Goal: Complete application form: Complete application form

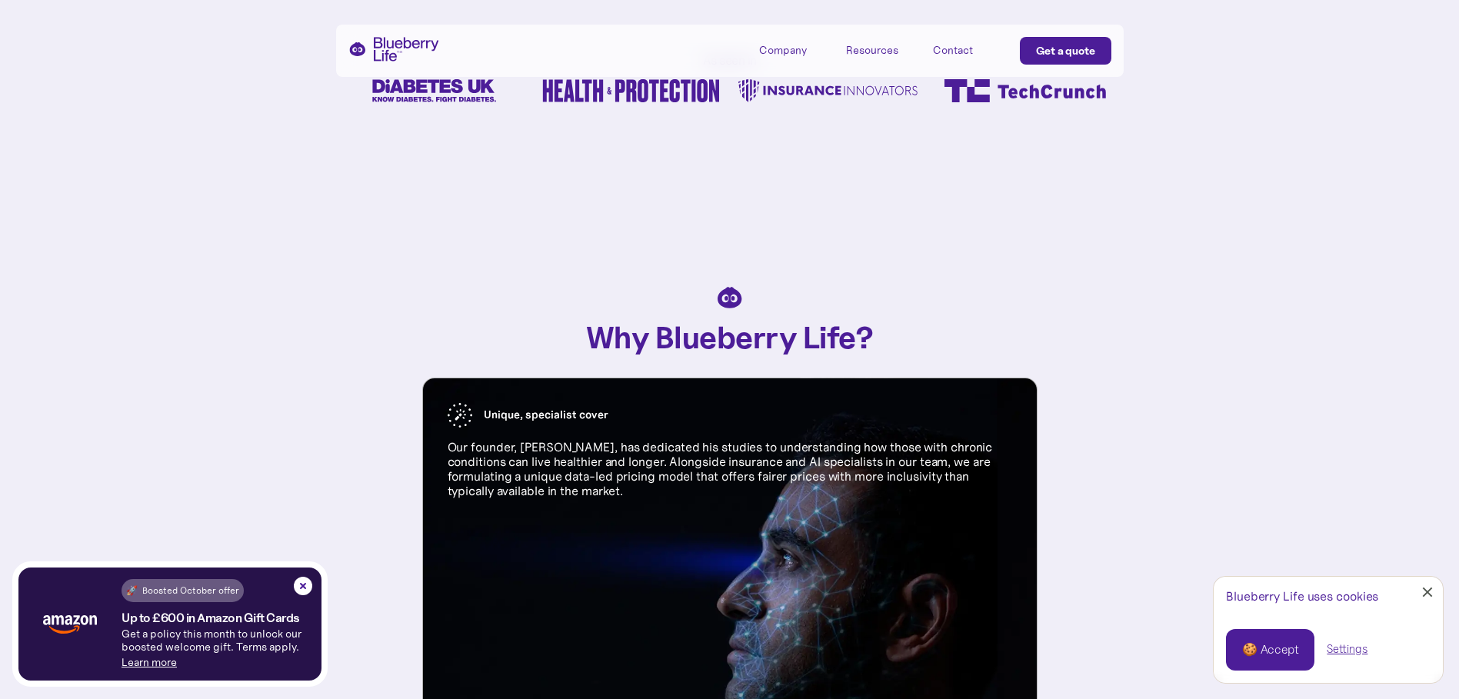
scroll to position [846, 0]
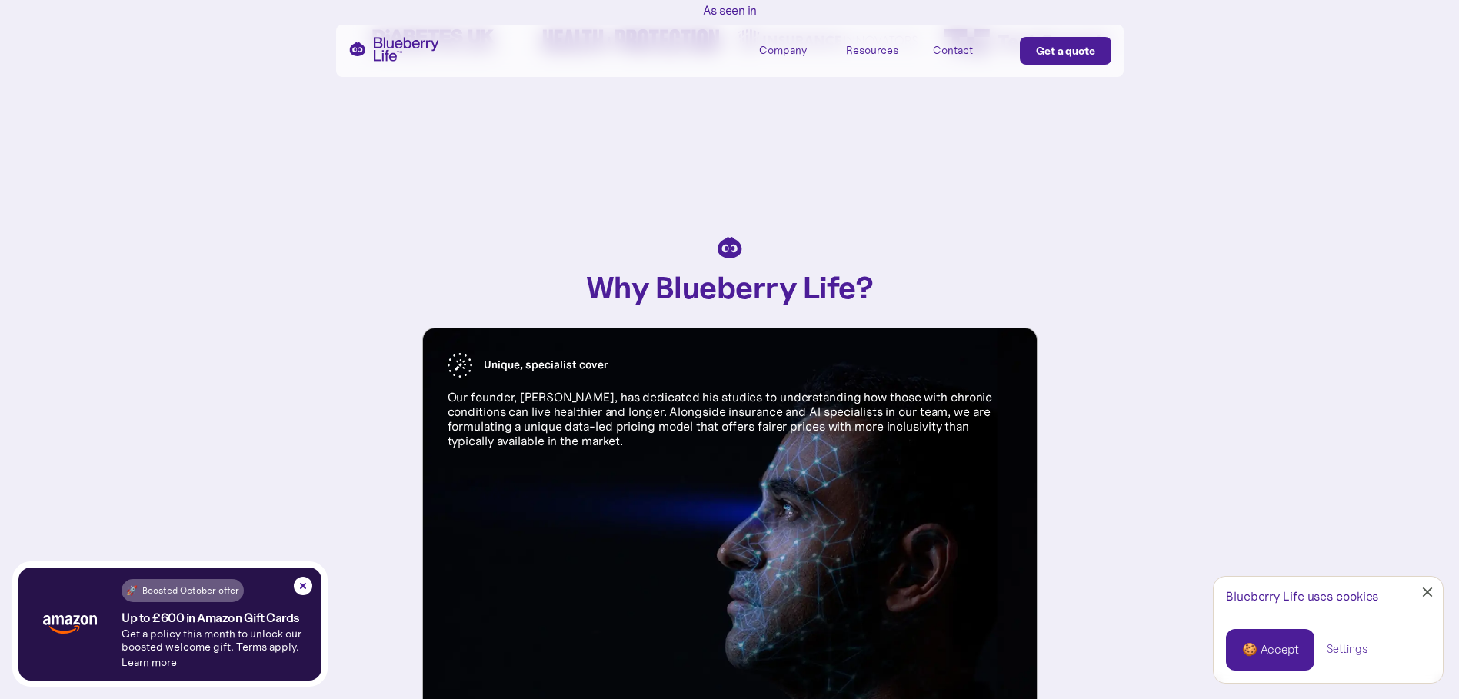
click at [1277, 646] on div "🍪 Accept" at bounding box center [1270, 650] width 56 height 17
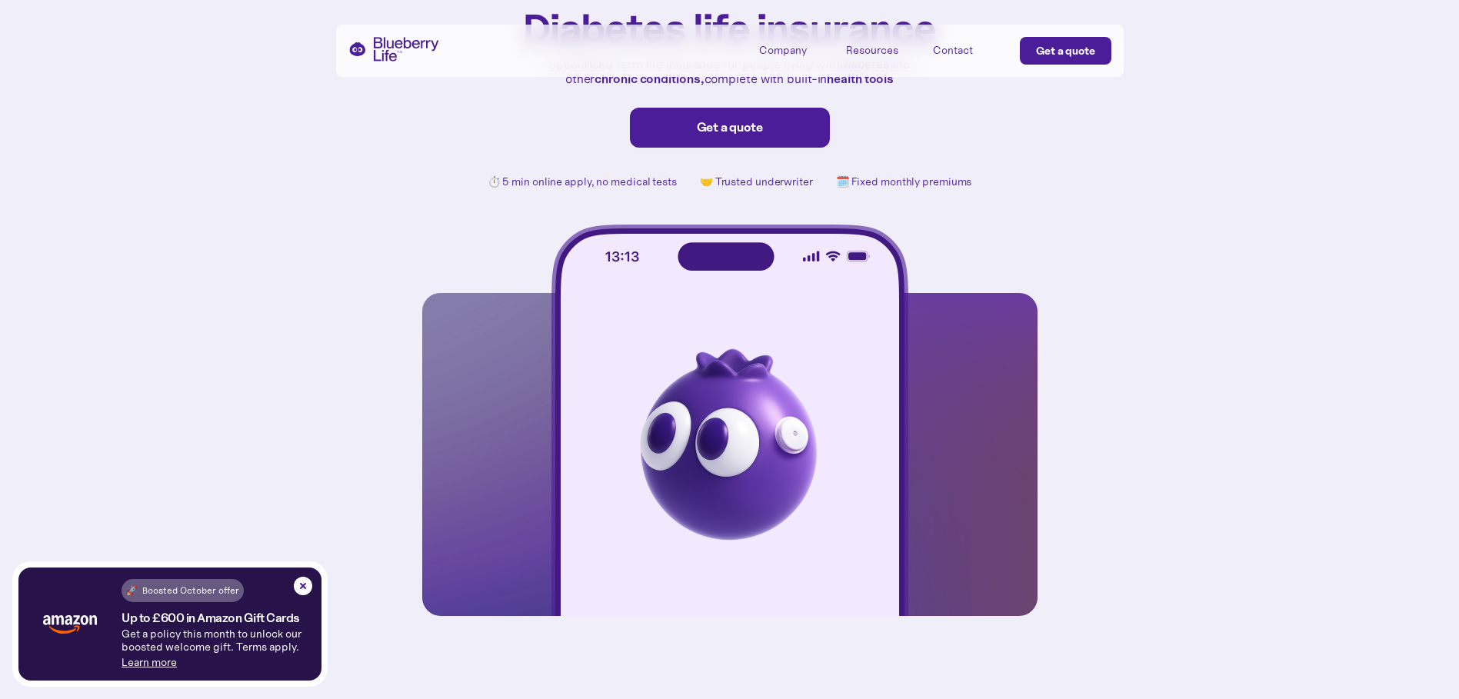
scroll to position [0, 0]
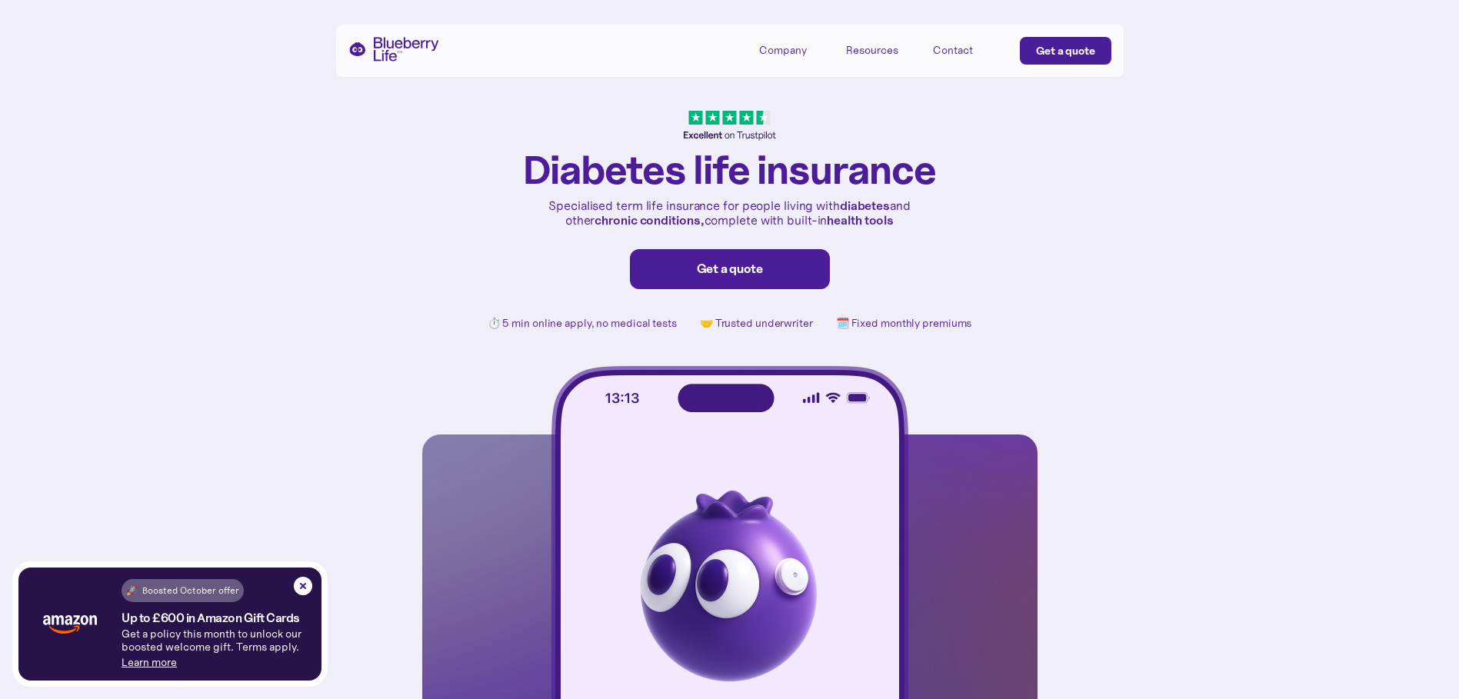
click at [686, 260] on link "Get a quote" at bounding box center [730, 269] width 200 height 40
click at [761, 267] on div "Get a quote" at bounding box center [730, 269] width 168 height 15
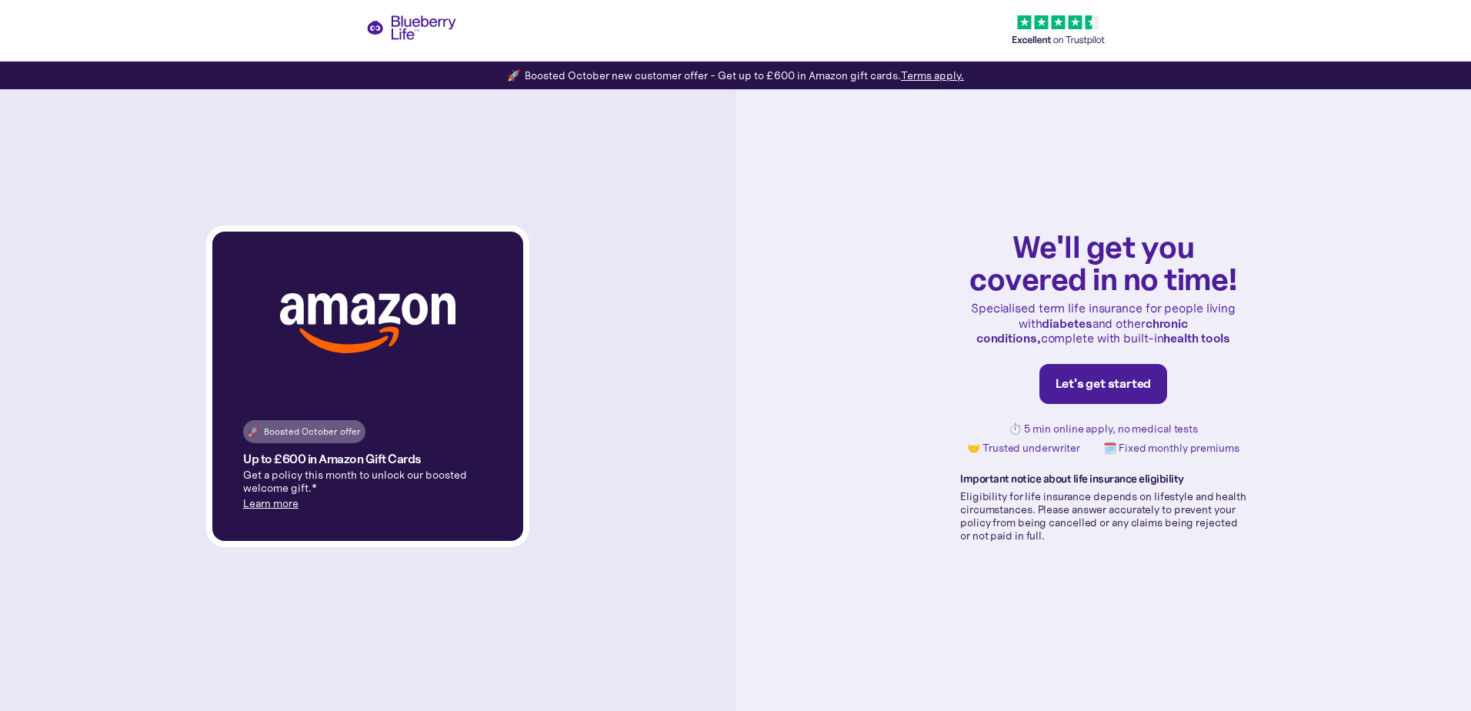
click at [1084, 385] on div "Let's get started" at bounding box center [1103, 383] width 96 height 15
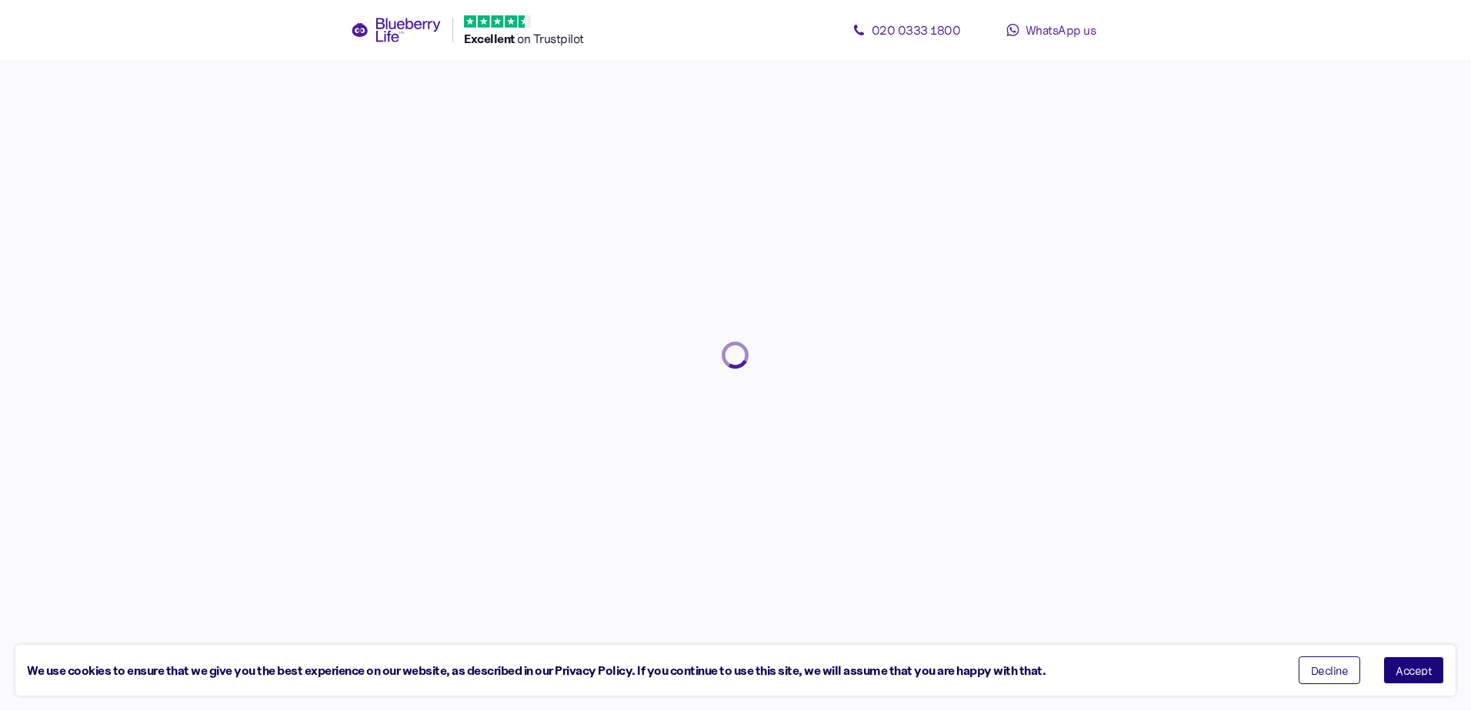
click at [1393, 666] on button "Accept" at bounding box center [1413, 670] width 61 height 28
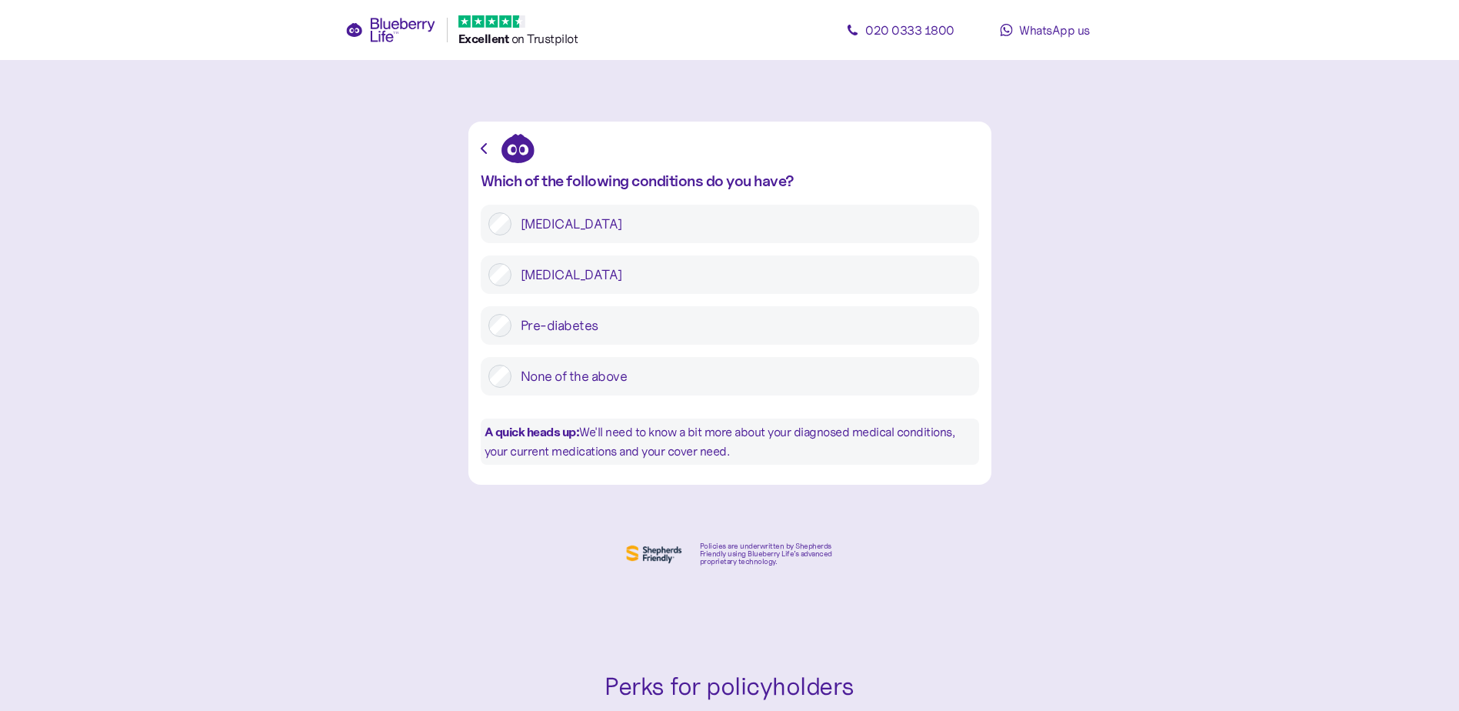
click at [489, 217] on div at bounding box center [500, 223] width 23 height 23
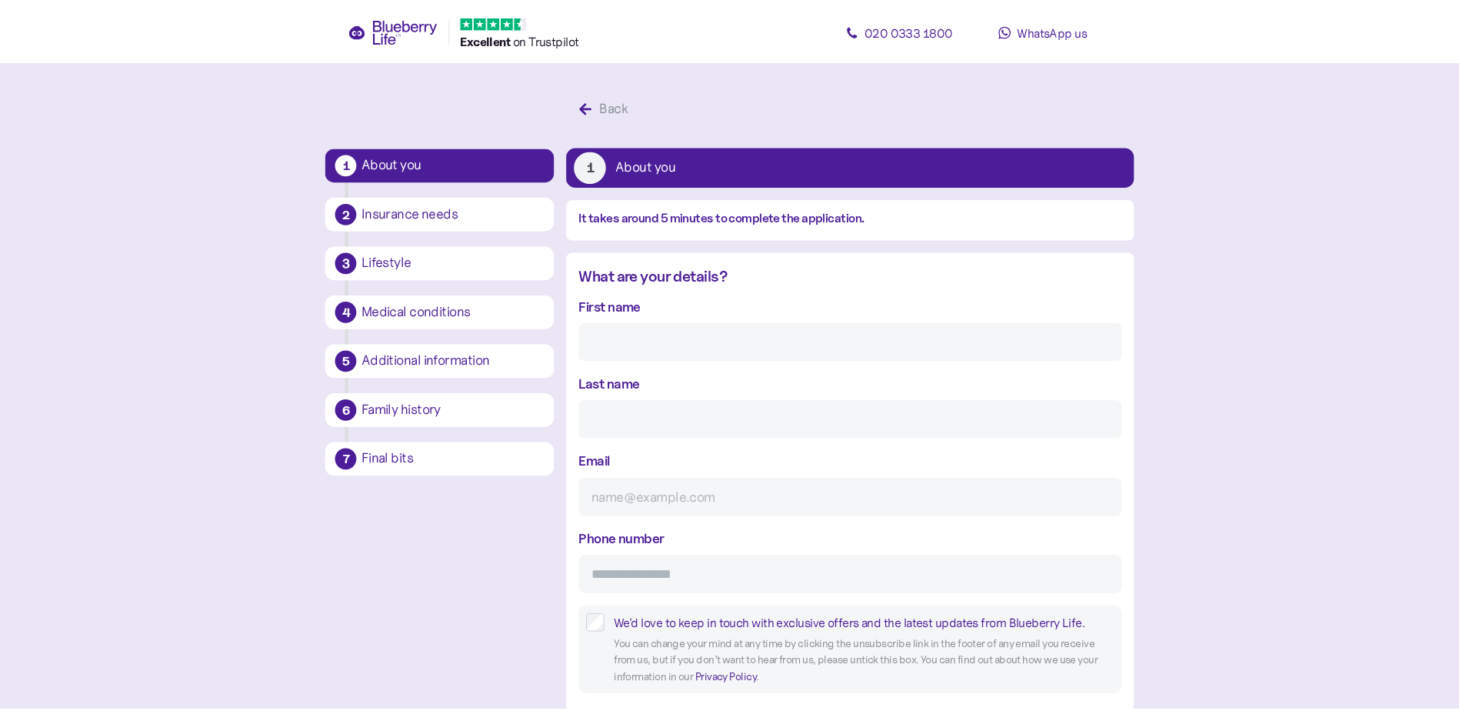
scroll to position [29, 0]
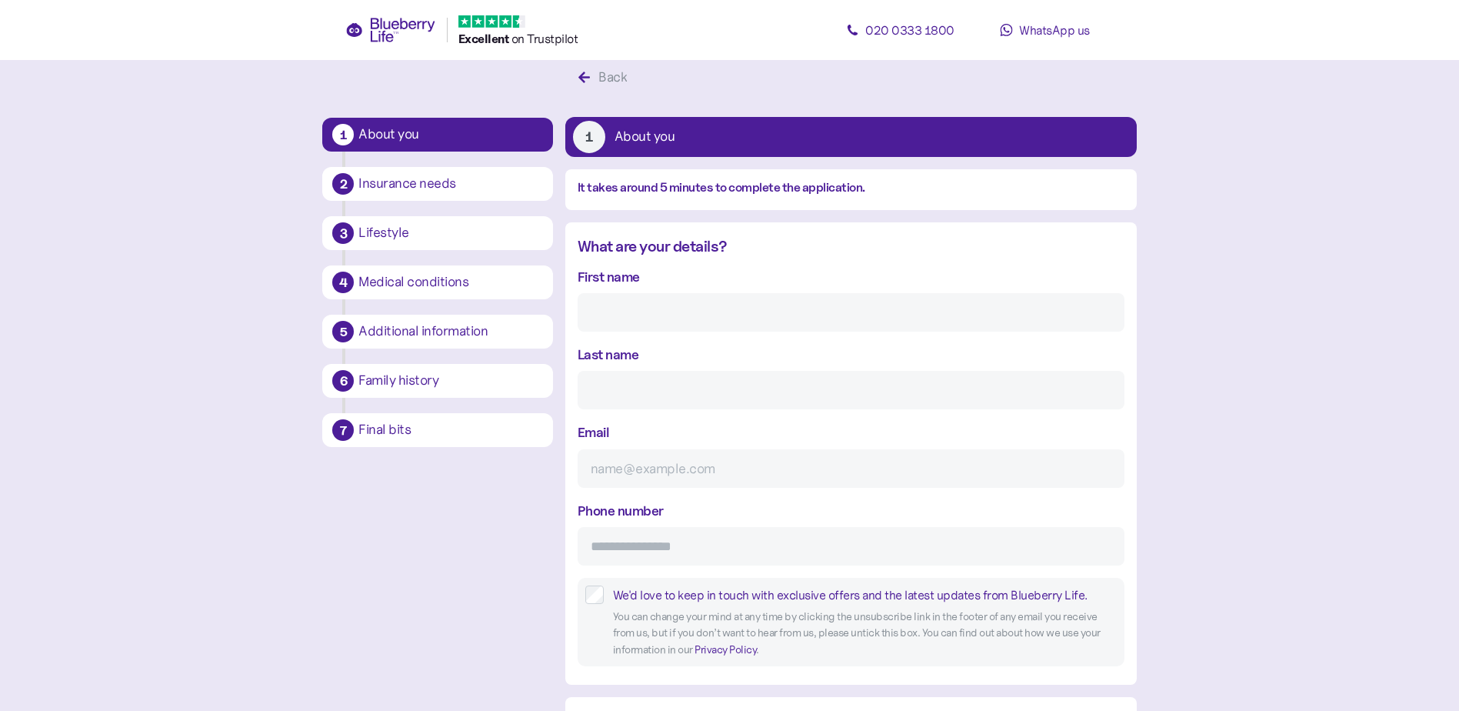
click at [597, 282] on label "First name" at bounding box center [609, 276] width 62 height 21
click at [597, 293] on input "First name" at bounding box center [851, 312] width 547 height 38
click at [609, 305] on input "First name" at bounding box center [851, 312] width 547 height 38
type input "Molly"
type input "Guild"
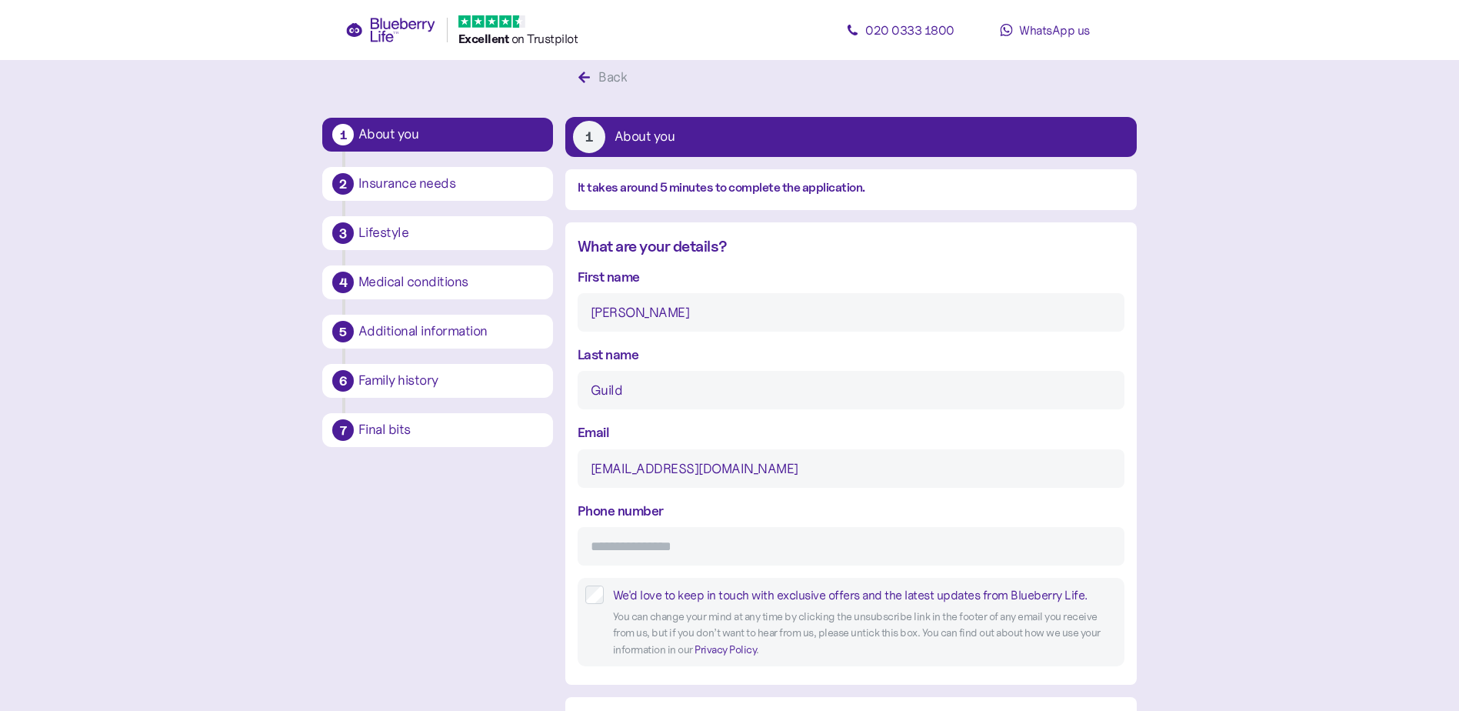
type input "guildmolly@gmail.com"
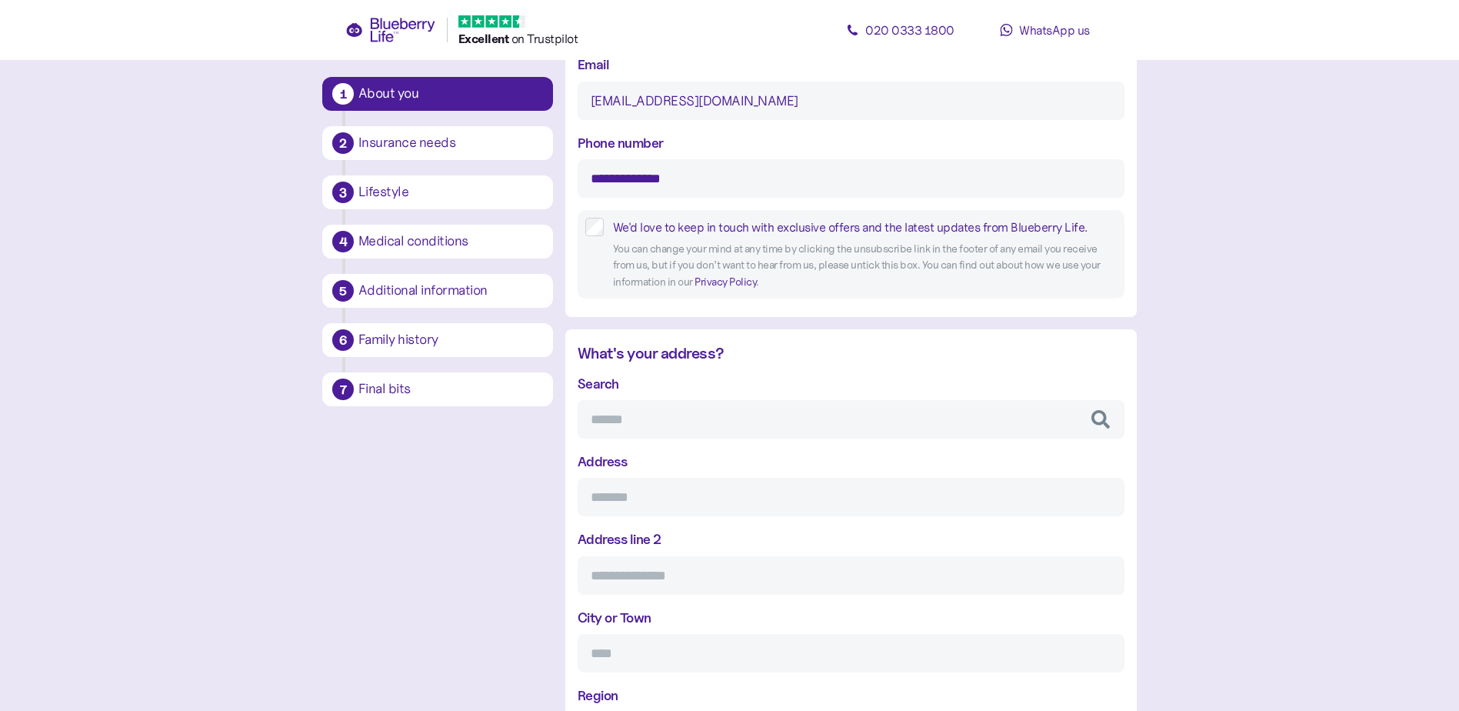
scroll to position [414, 0]
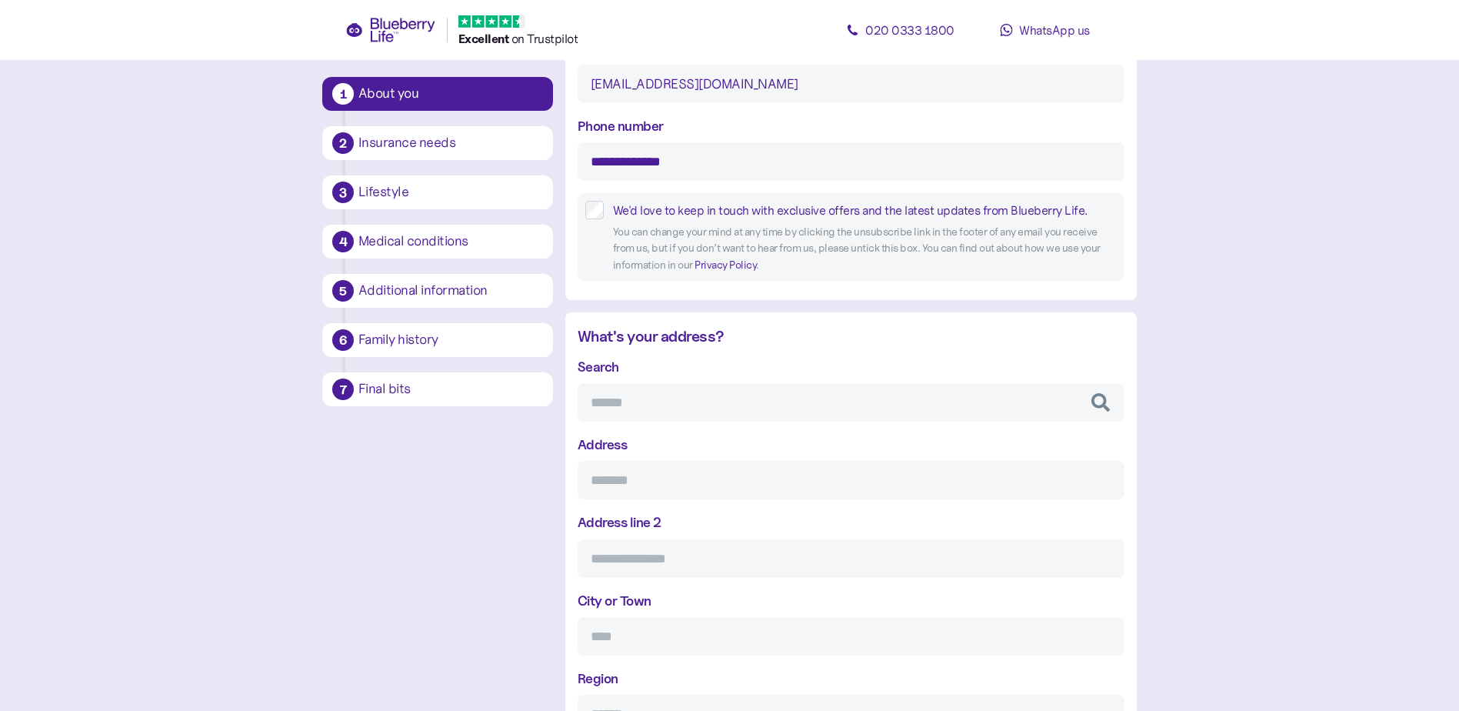
type input "**********"
click at [647, 438] on div "Address" at bounding box center [851, 466] width 547 height 65
click at [639, 414] on input "Search" at bounding box center [851, 402] width 547 height 38
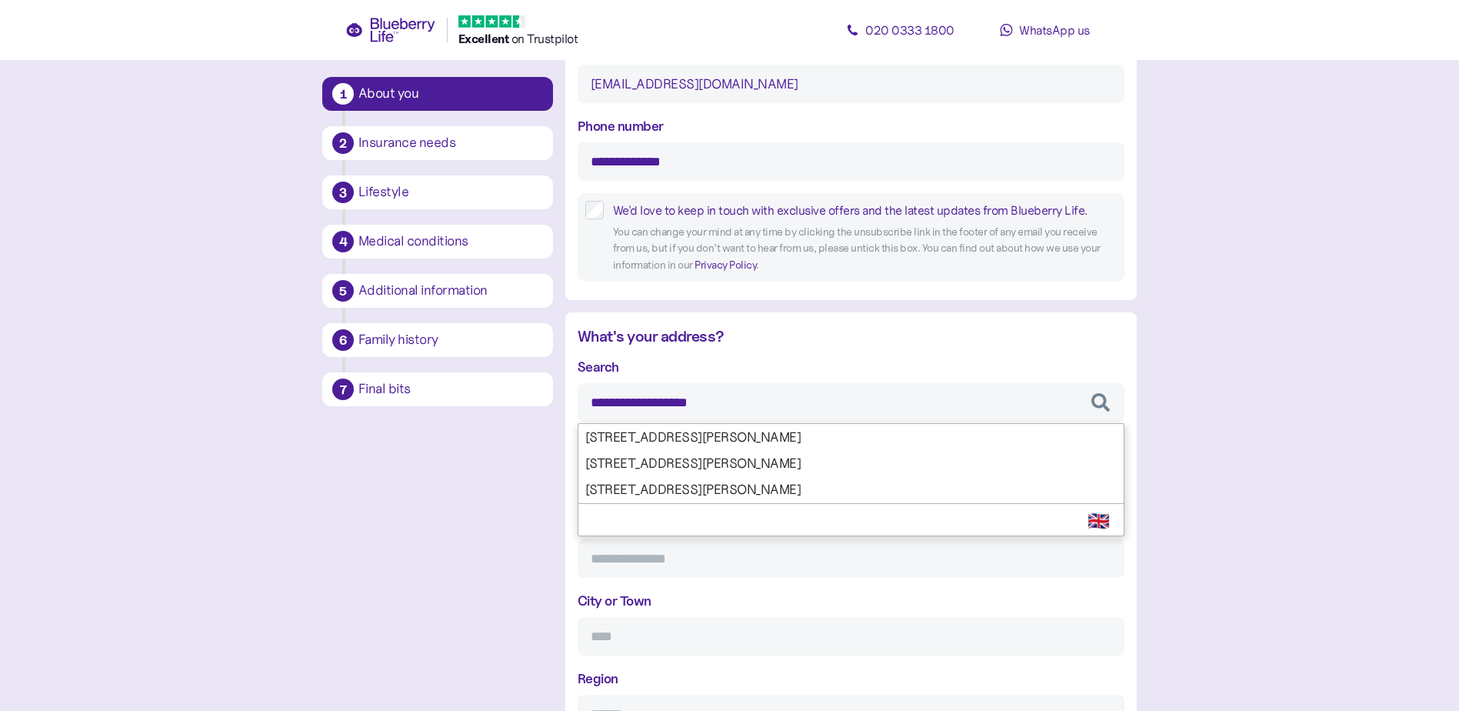
type input "**********"
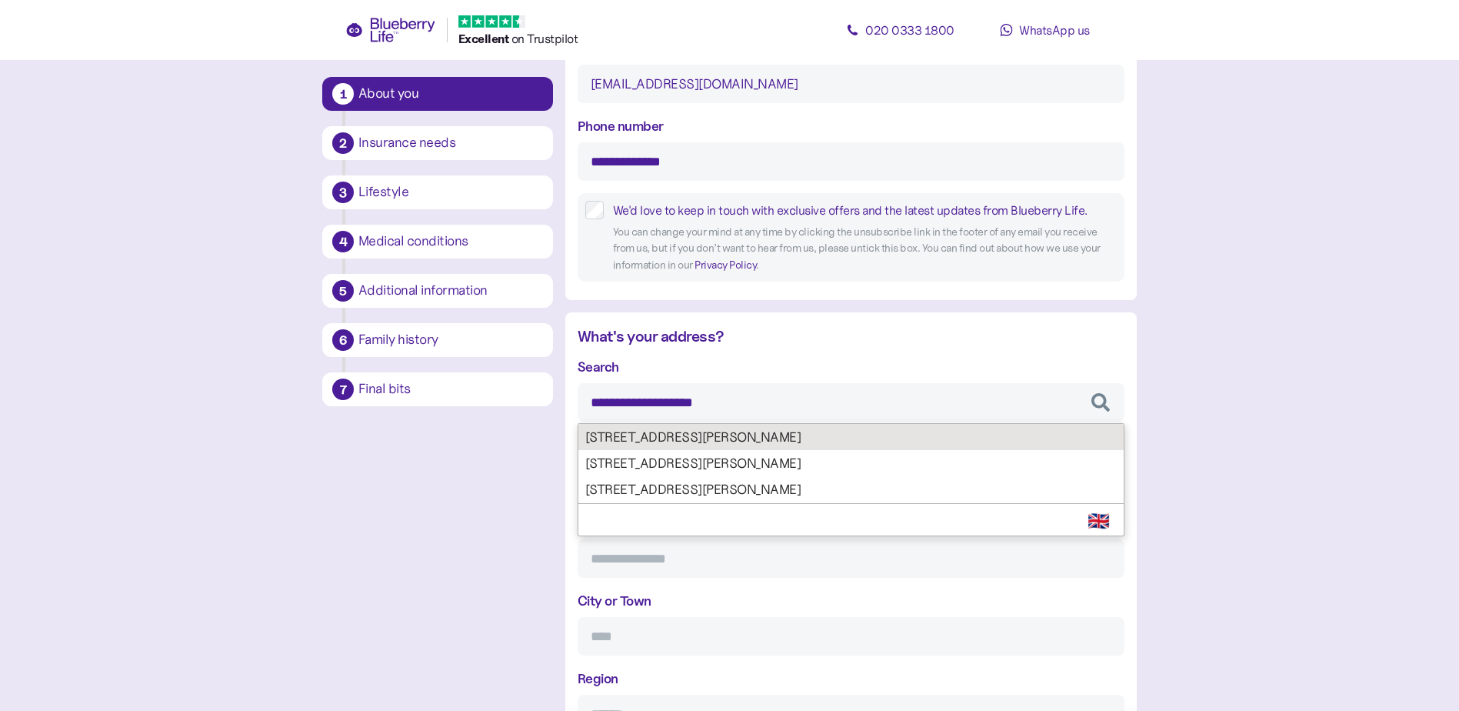
click at [635, 445] on div "**********" at bounding box center [851, 583] width 547 height 455
type input "**********"
type input "*******"
type input "**********"
type input "*******"
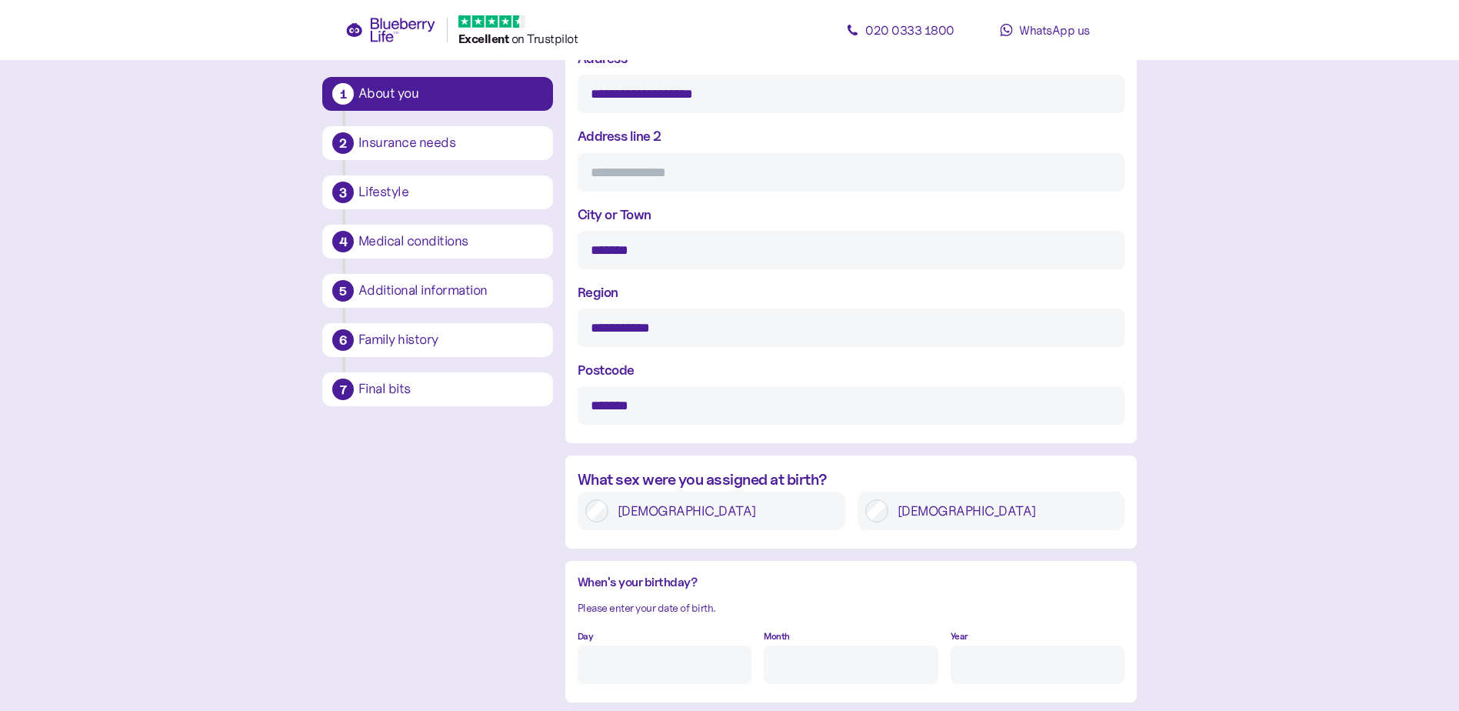
scroll to position [875, 0]
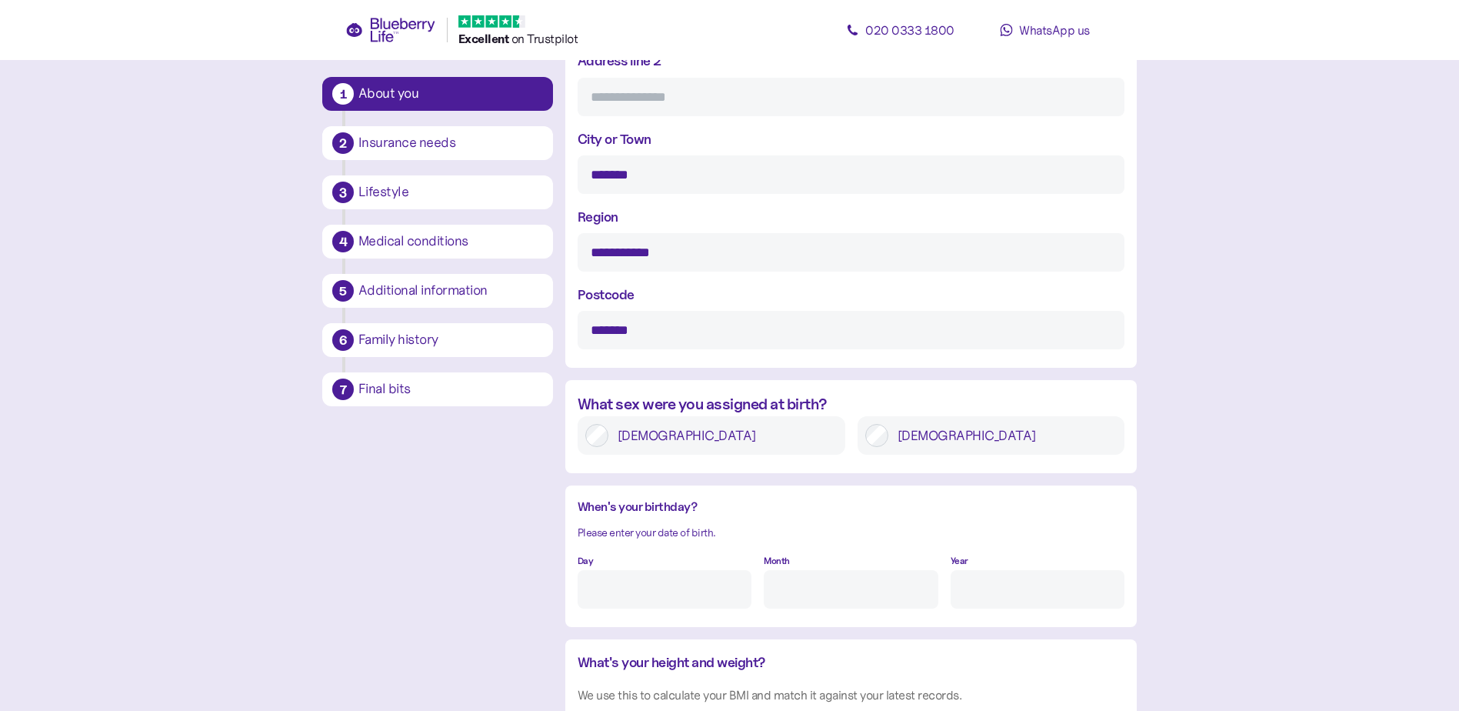
type input "**********"
click at [639, 585] on input "Day" at bounding box center [665, 589] width 174 height 38
type input "5"
click at [772, 587] on input "Month" at bounding box center [851, 589] width 174 height 38
type input "7"
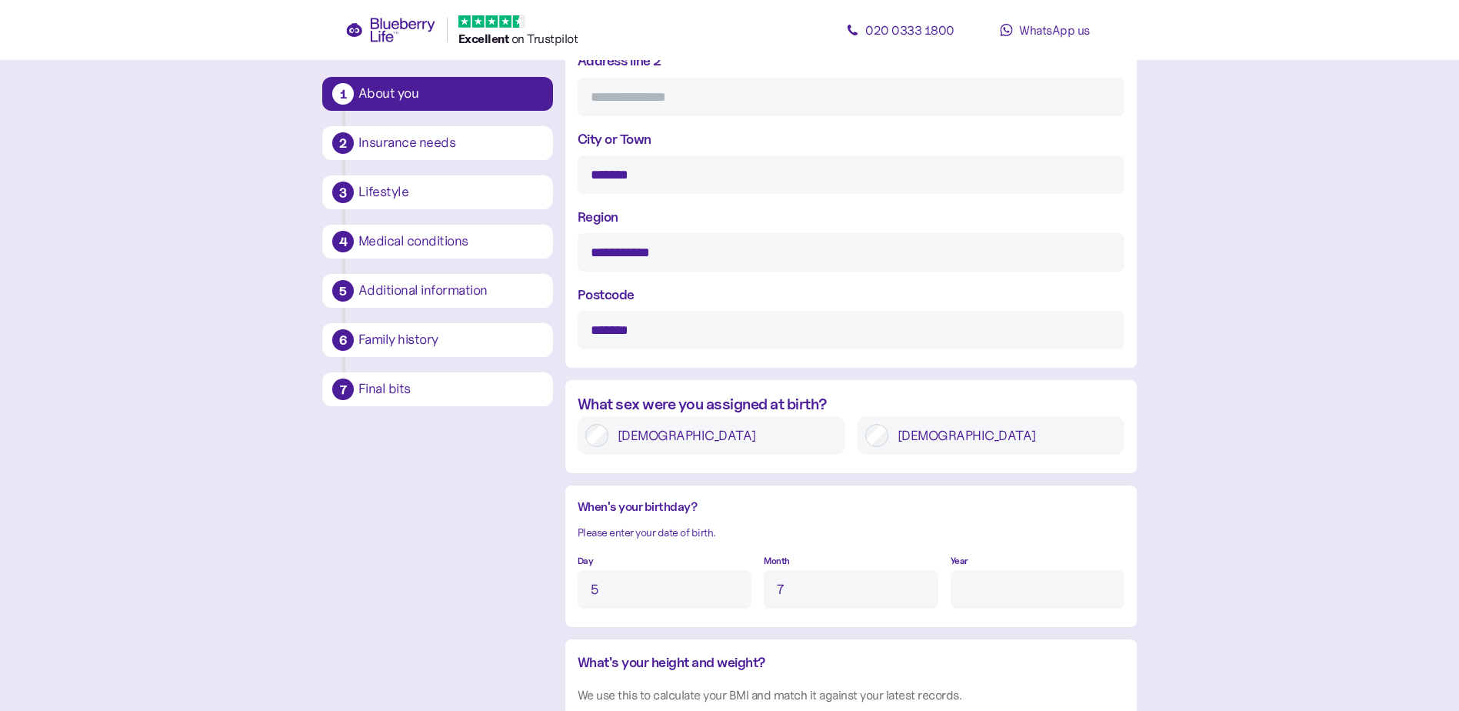
click at [1012, 590] on input "Year" at bounding box center [1038, 589] width 174 height 38
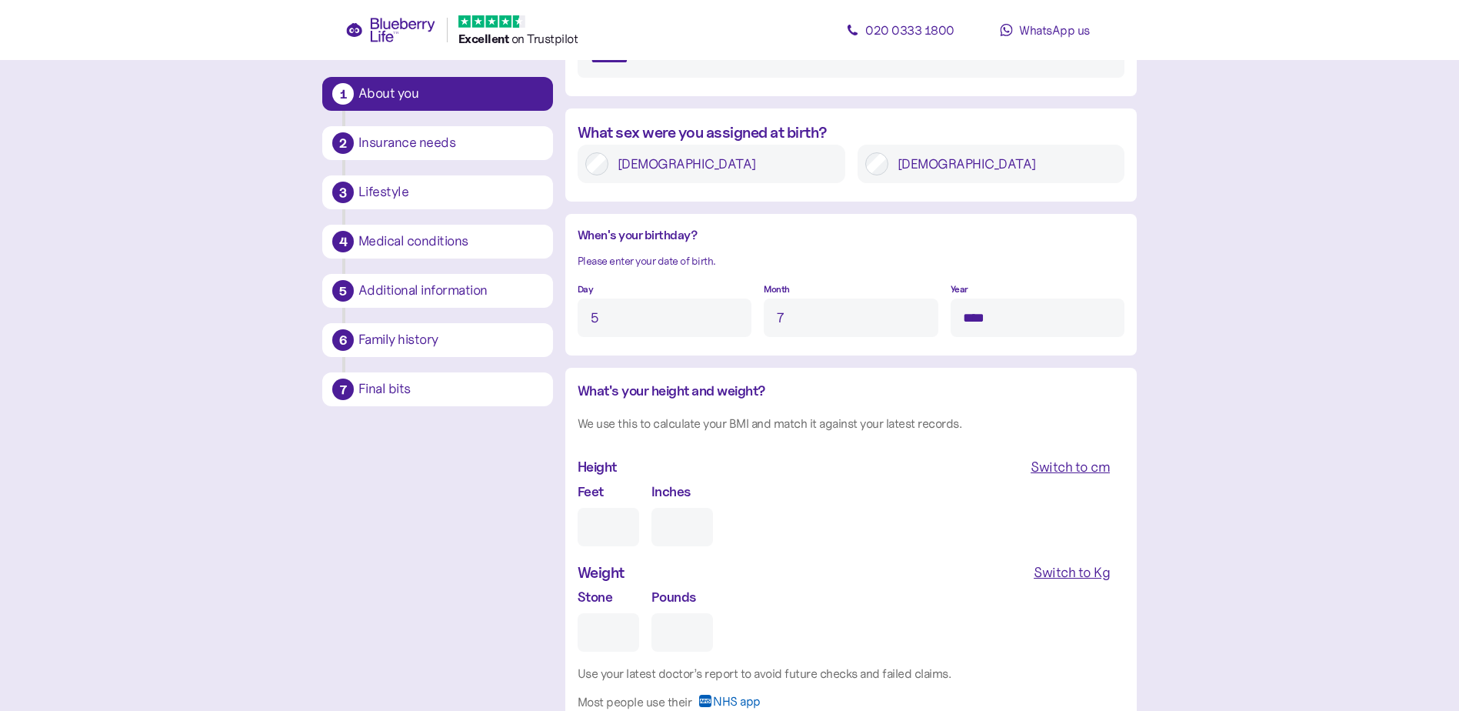
scroll to position [1183, 0]
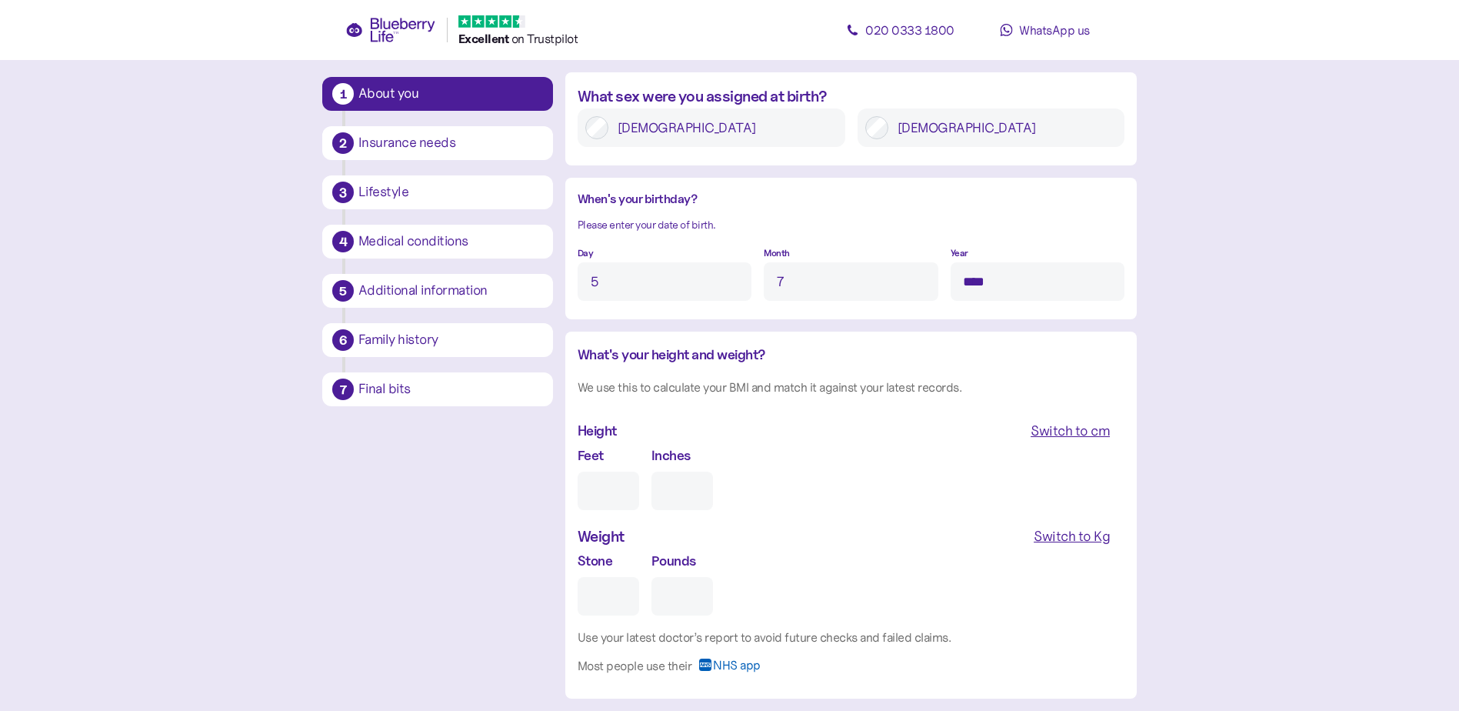
type input "****"
click at [622, 501] on input "Feet" at bounding box center [609, 491] width 62 height 38
type input "5"
type input "0"
type input "5"
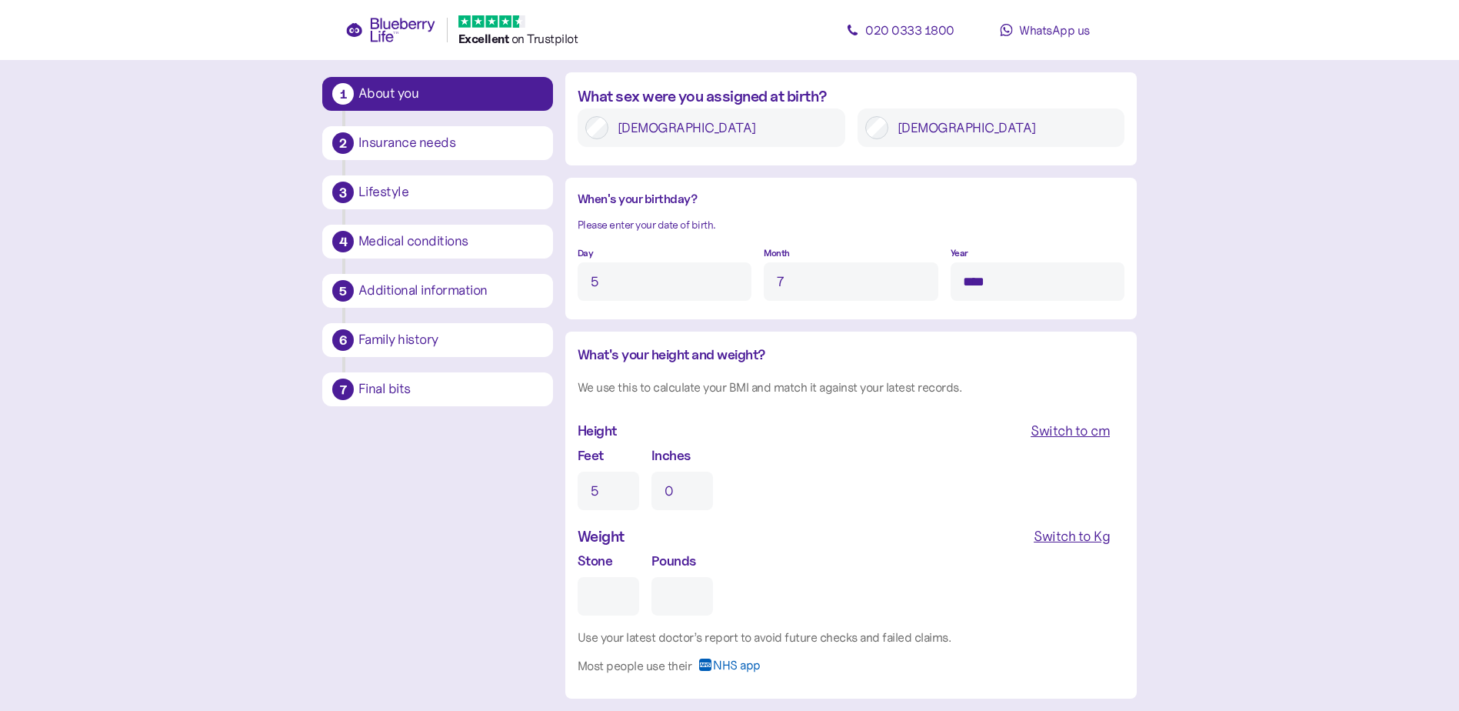
click at [671, 492] on input "0" at bounding box center [683, 491] width 62 height 38
type input "0"
type input "6"
click at [622, 588] on input "Stone" at bounding box center [609, 596] width 62 height 38
type input "1"
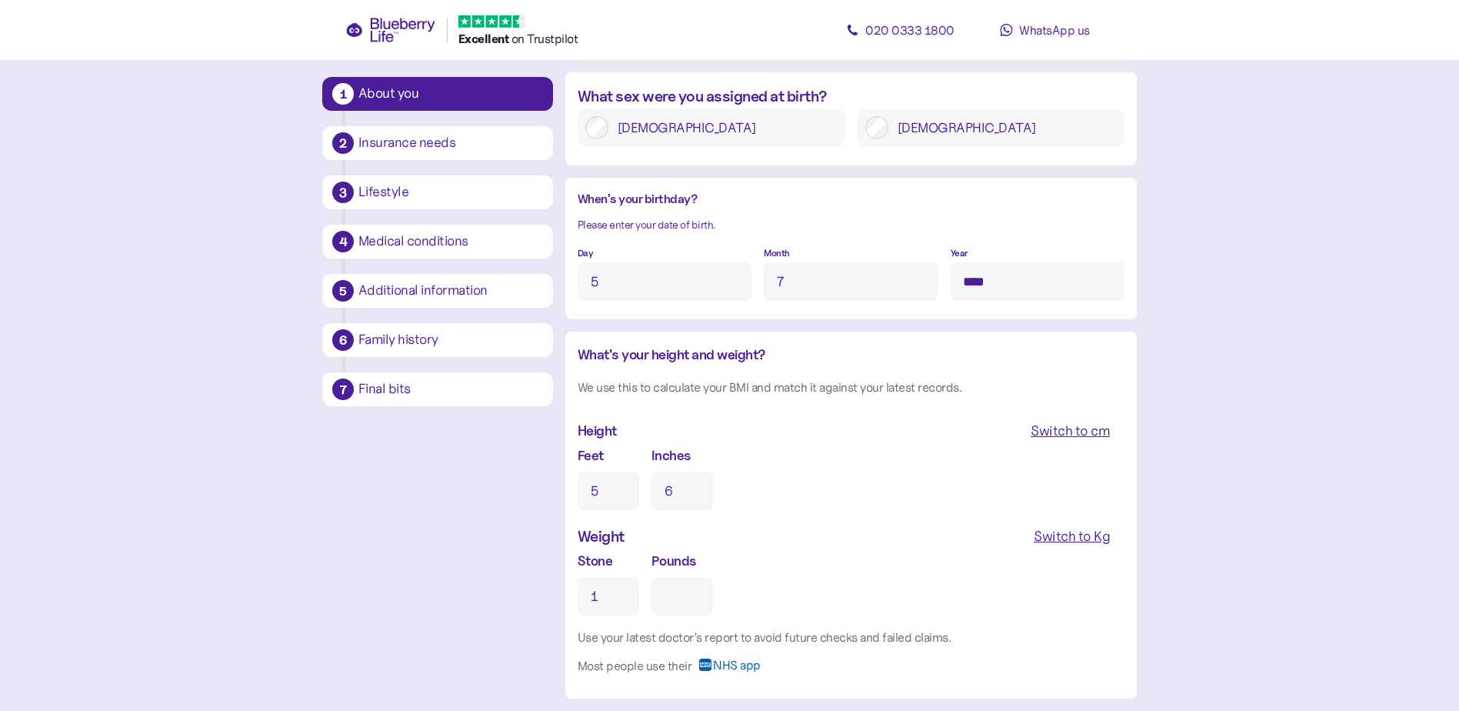
type input "0"
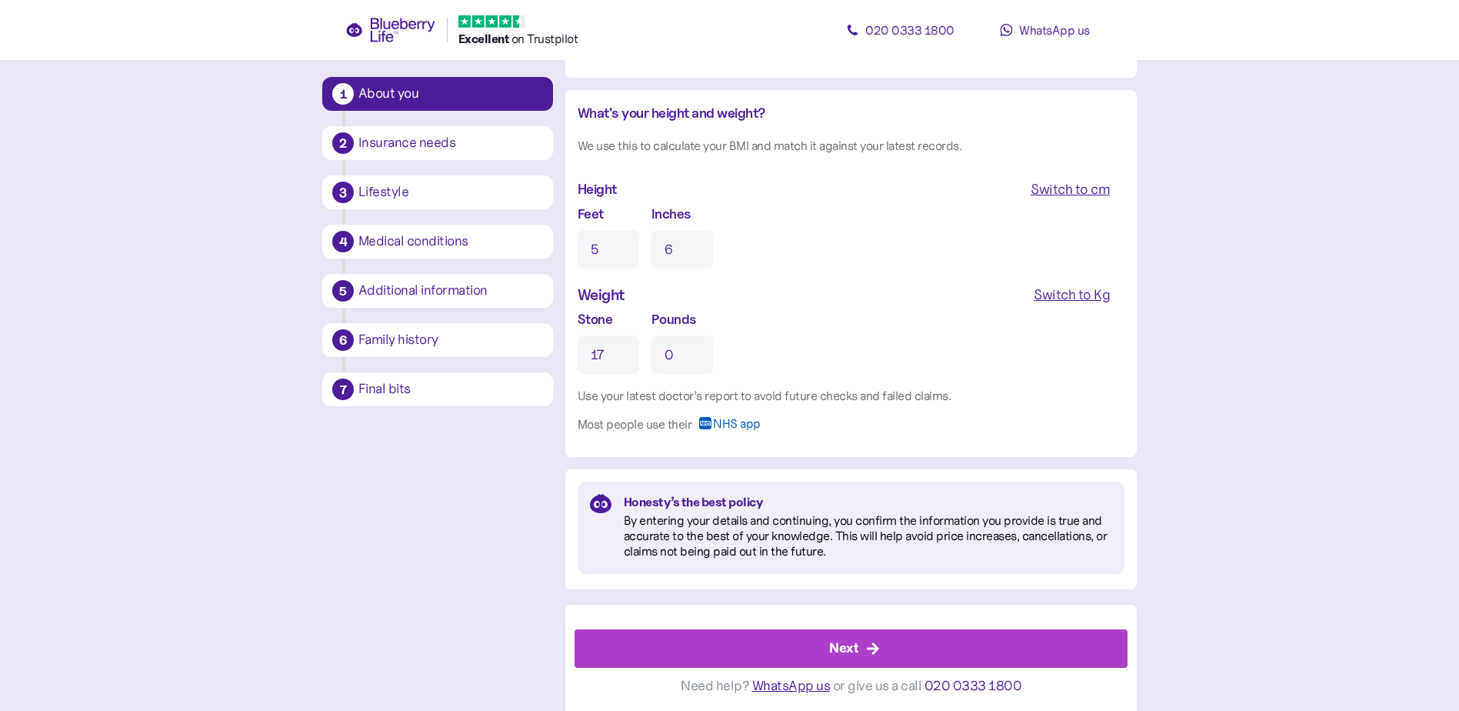
scroll to position [1427, 0]
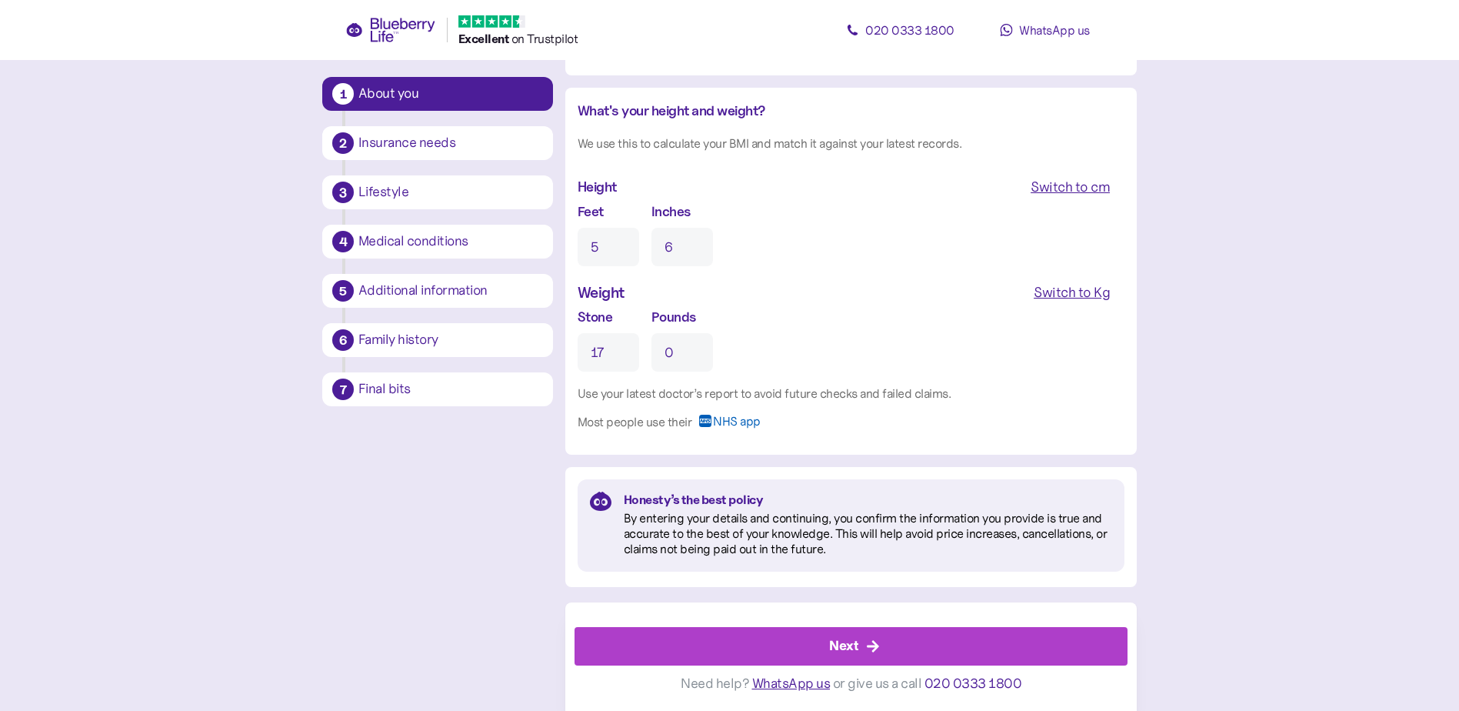
type input "17"
click at [843, 633] on span "Next" at bounding box center [843, 646] width 29 height 37
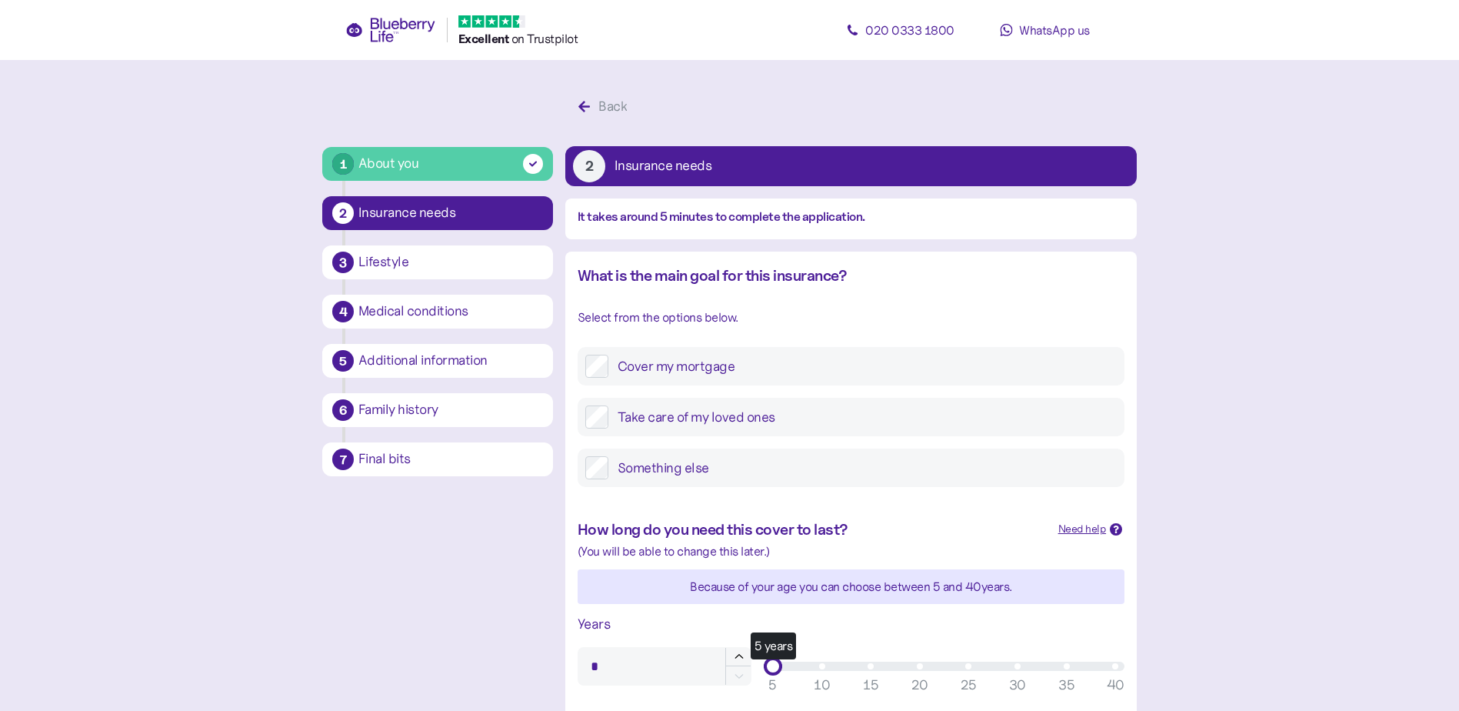
scroll to position [231, 0]
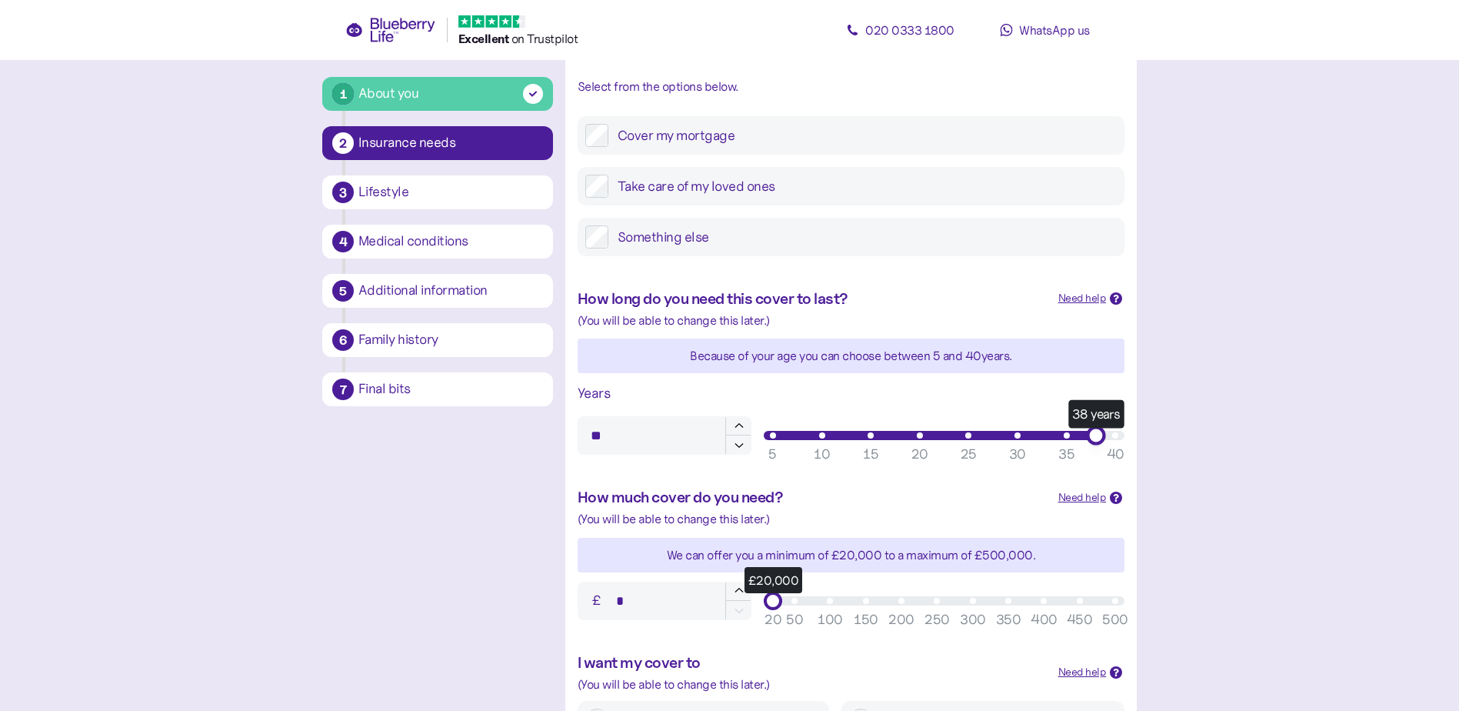
type input "**"
drag, startPoint x: 774, startPoint y: 429, endPoint x: 1131, endPoint y: 438, distance: 357.1
click at [1131, 438] on div "40 years 5 10 15 20 25 30 35 40" at bounding box center [944, 435] width 373 height 31
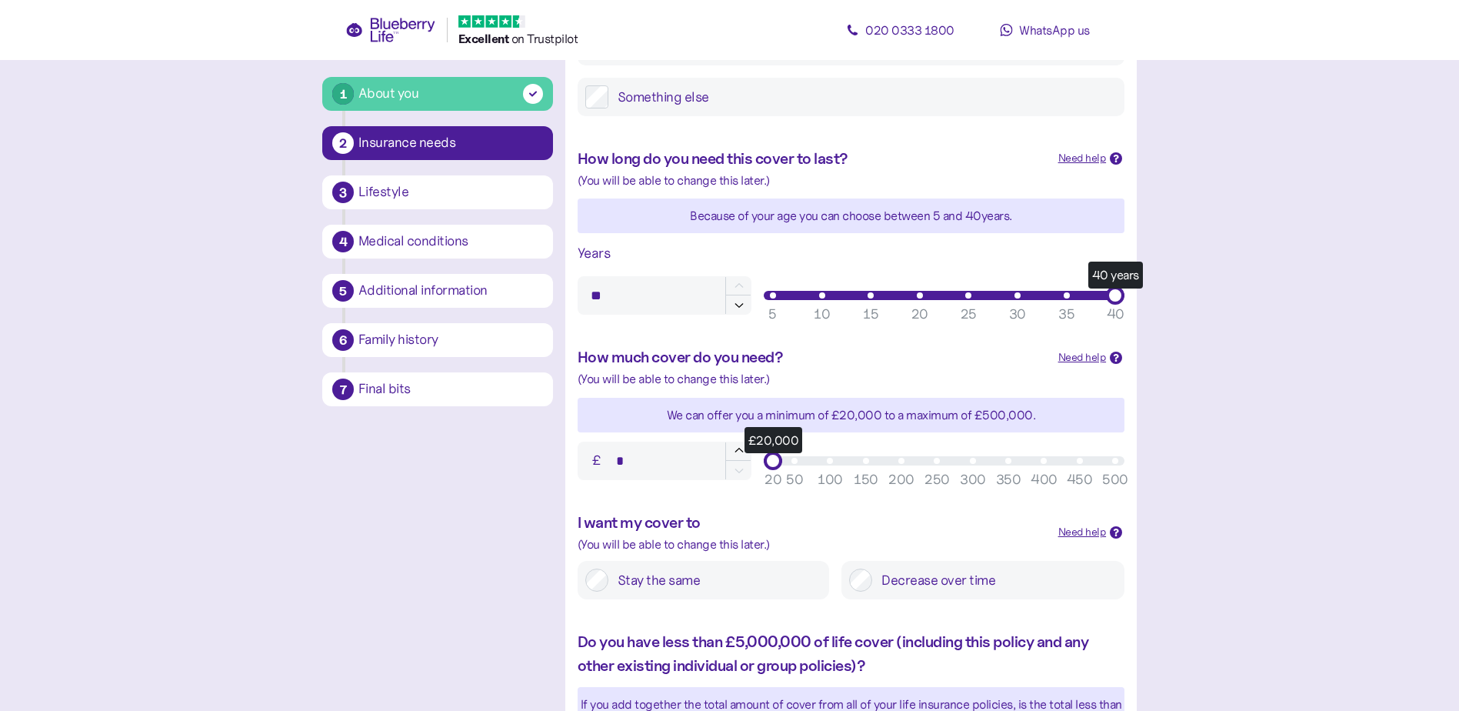
scroll to position [385, 0]
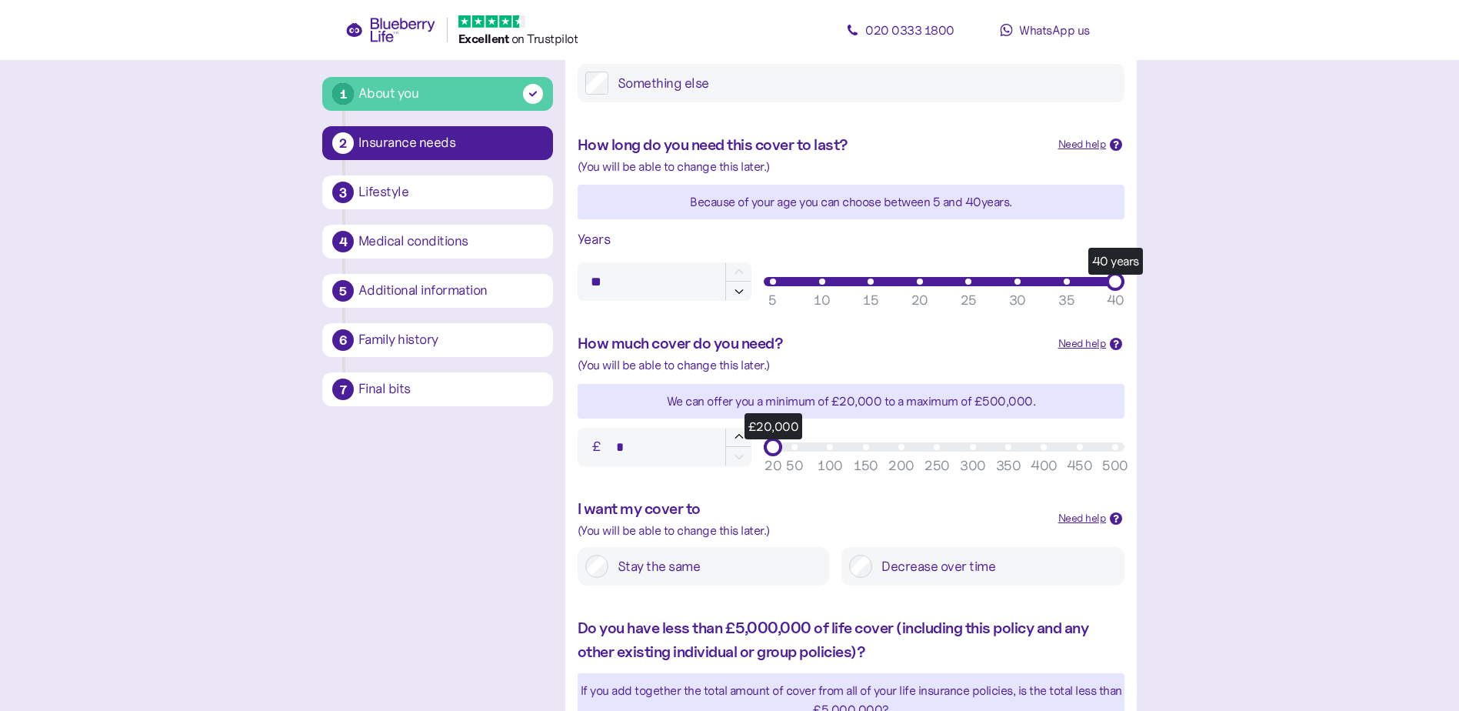
click at [939, 449] on div "£20,000" at bounding box center [944, 446] width 342 height 9
type input "*******"
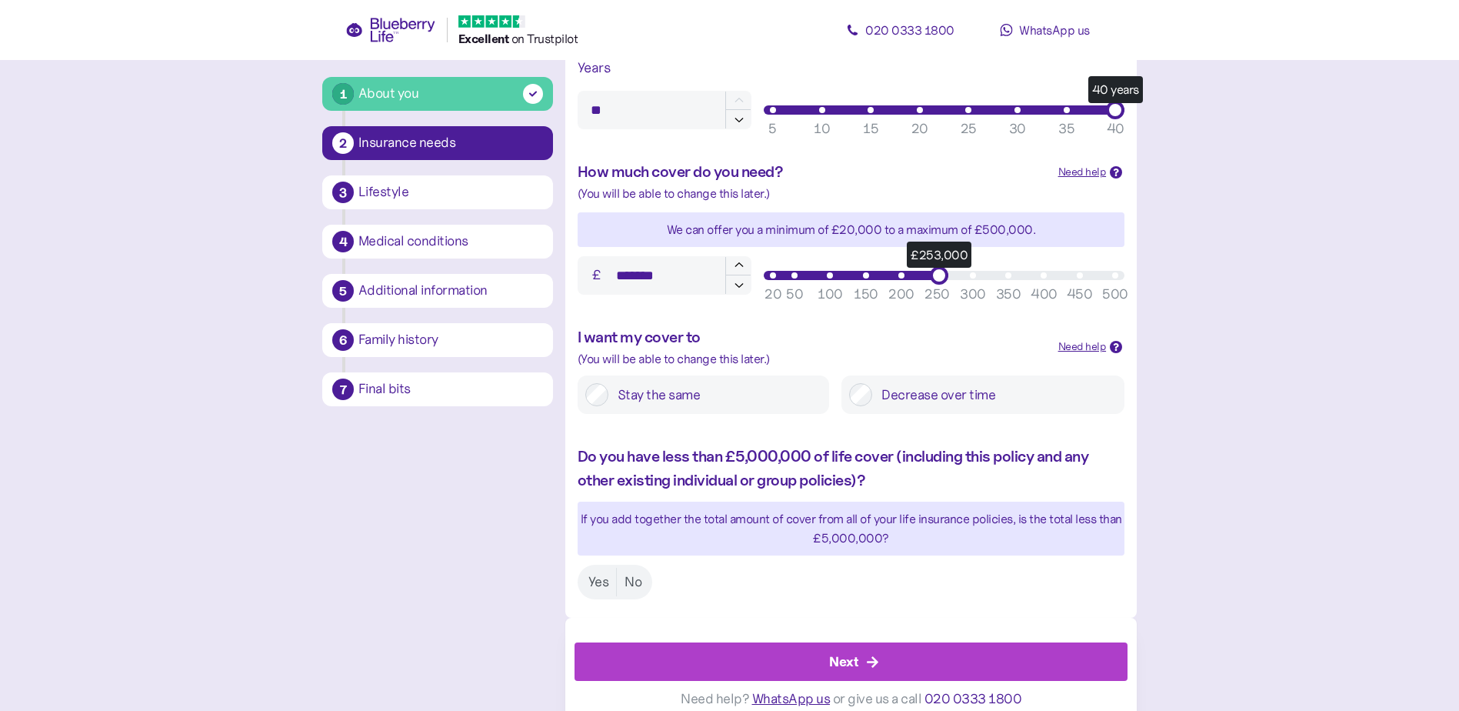
scroll to position [572, 0]
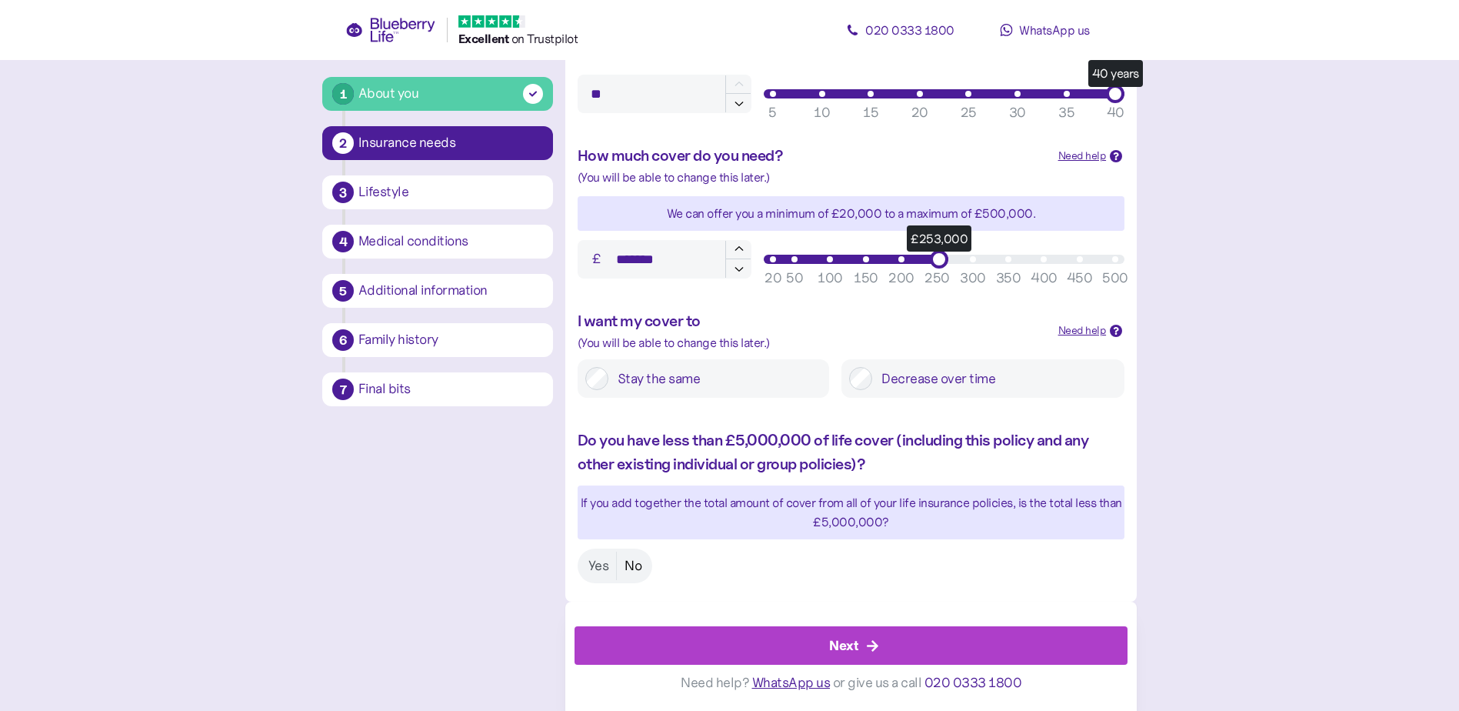
click at [633, 569] on label "No" at bounding box center [633, 566] width 32 height 28
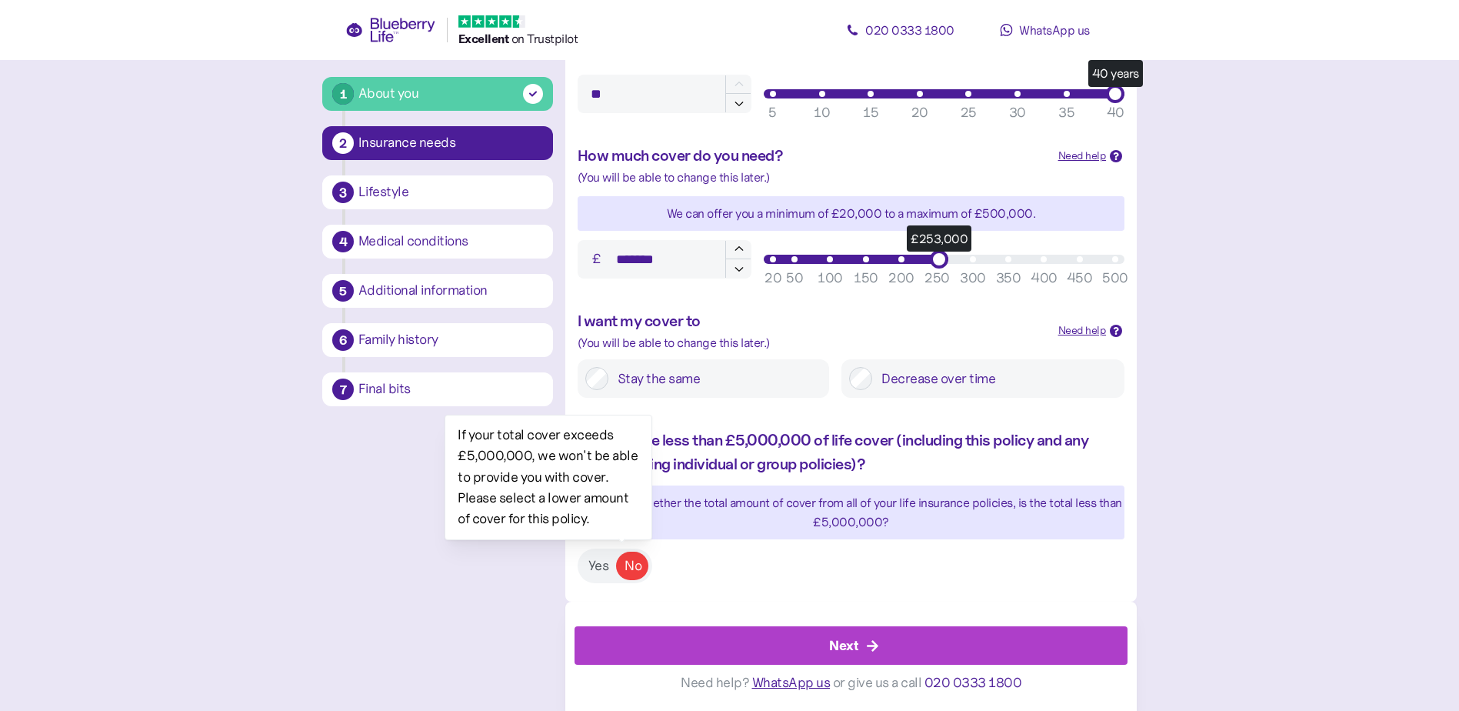
click at [735, 604] on div "Next Need help? WhatsApp us or give us a call 020 0333 1800" at bounding box center [851, 656] width 572 height 108
click at [601, 575] on label "Yes" at bounding box center [599, 566] width 36 height 28
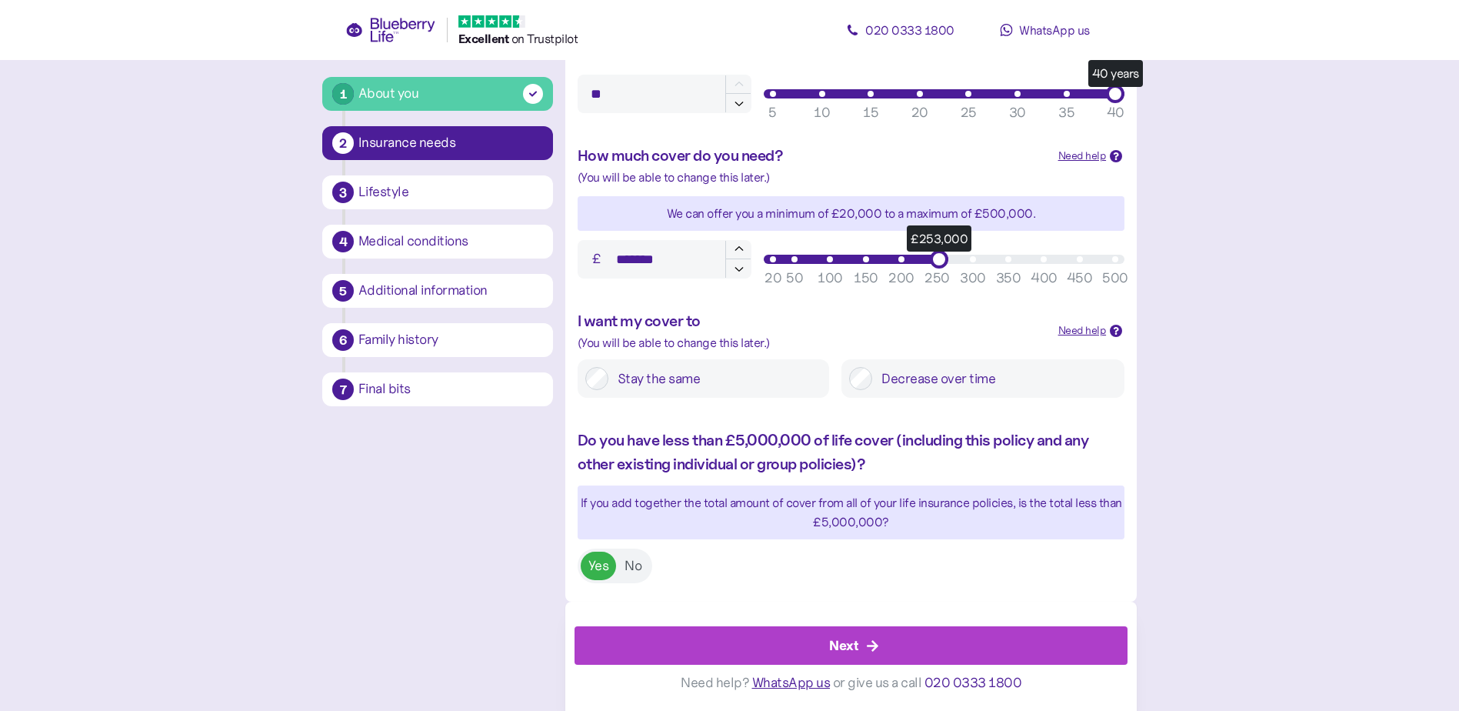
click at [813, 631] on div "Next" at bounding box center [854, 645] width 519 height 37
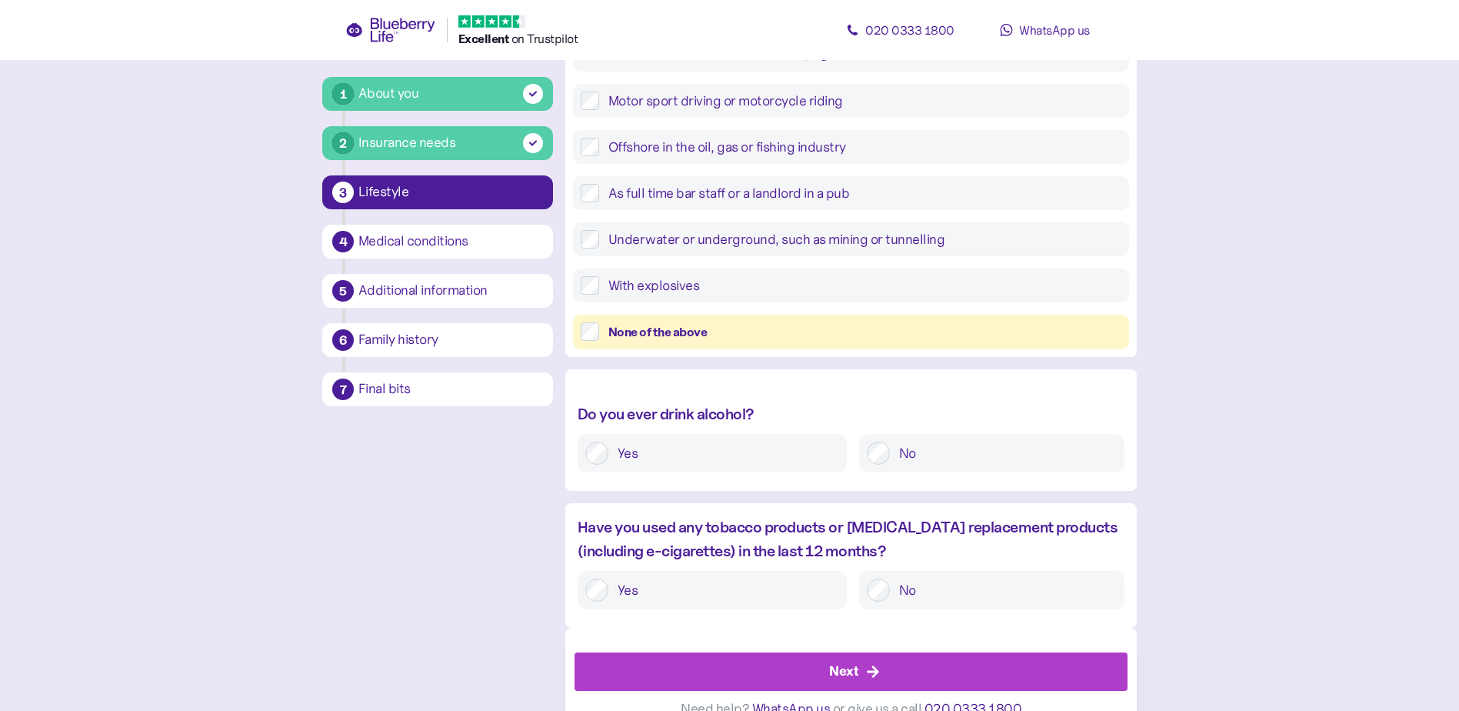
scroll to position [457, 0]
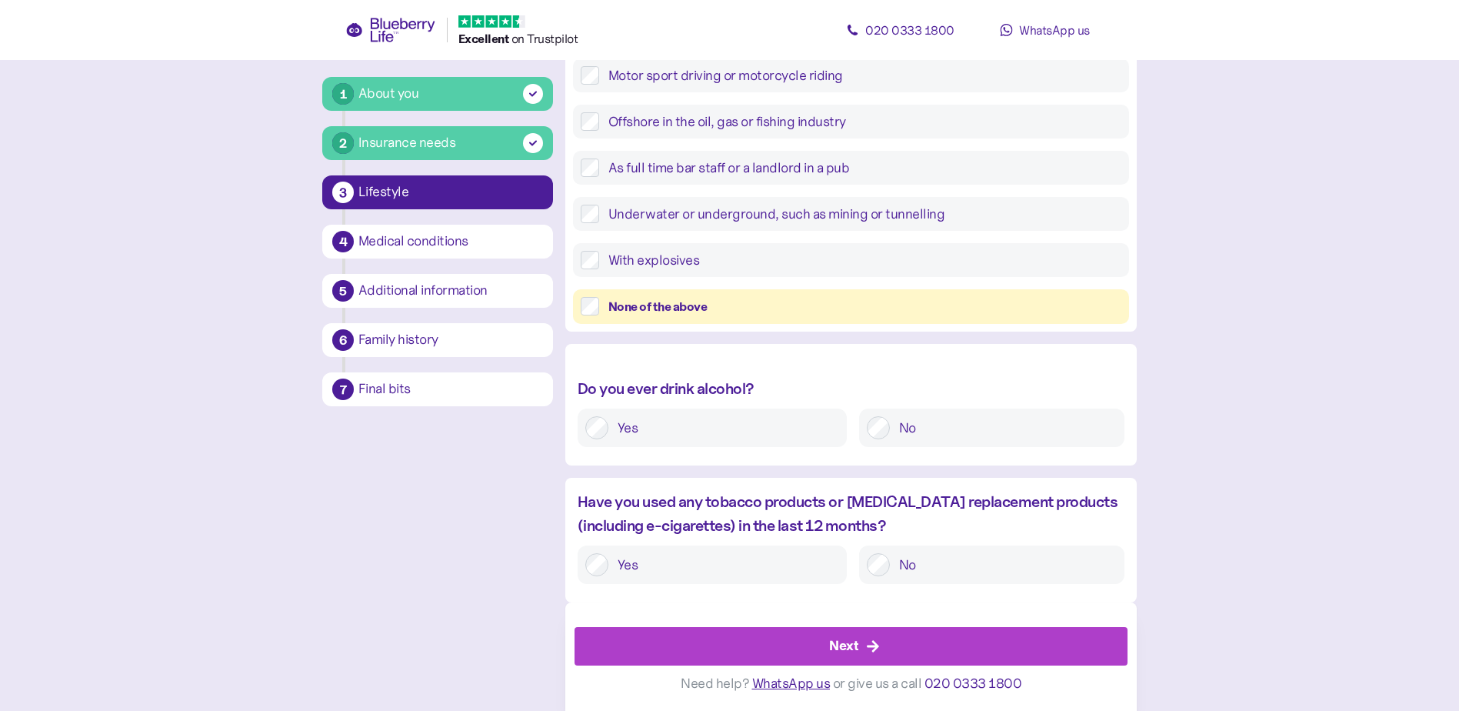
click at [873, 632] on div "Next" at bounding box center [854, 646] width 519 height 37
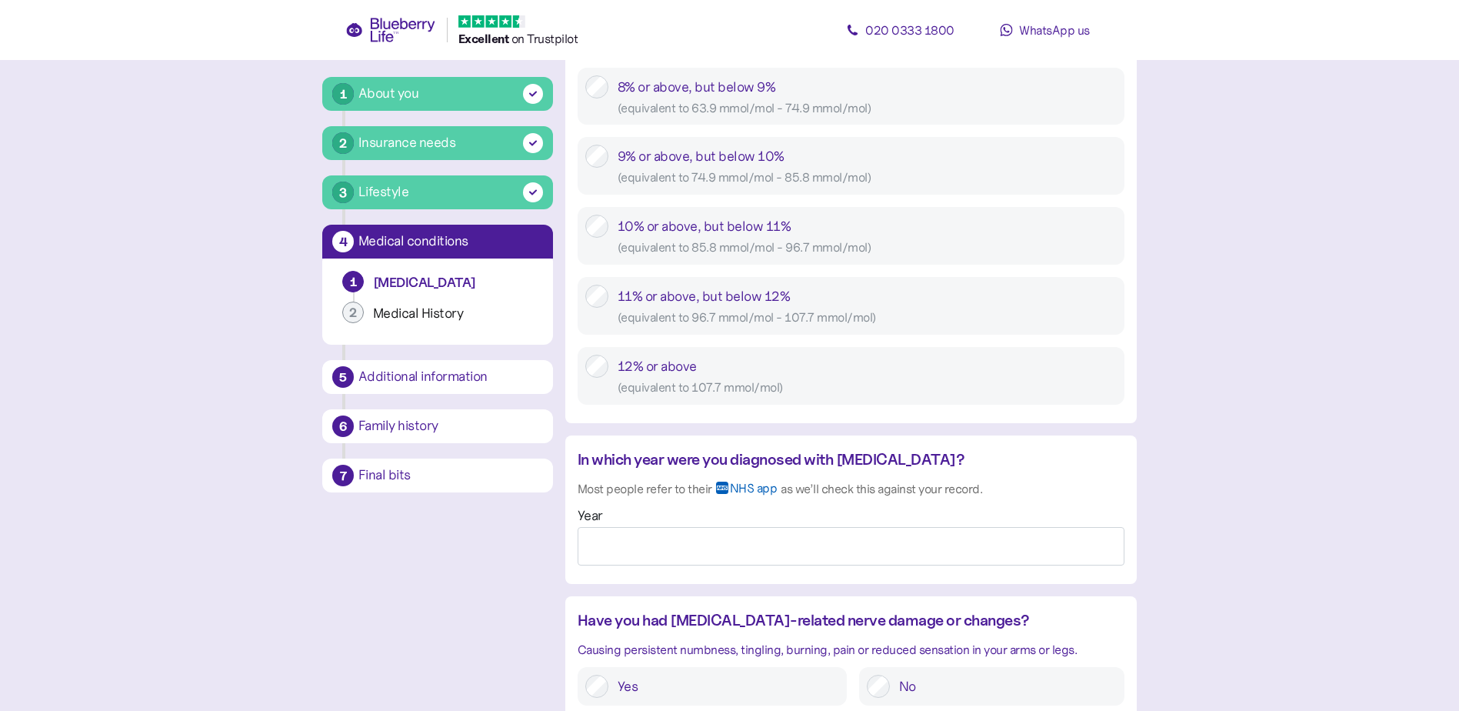
scroll to position [1000, 0]
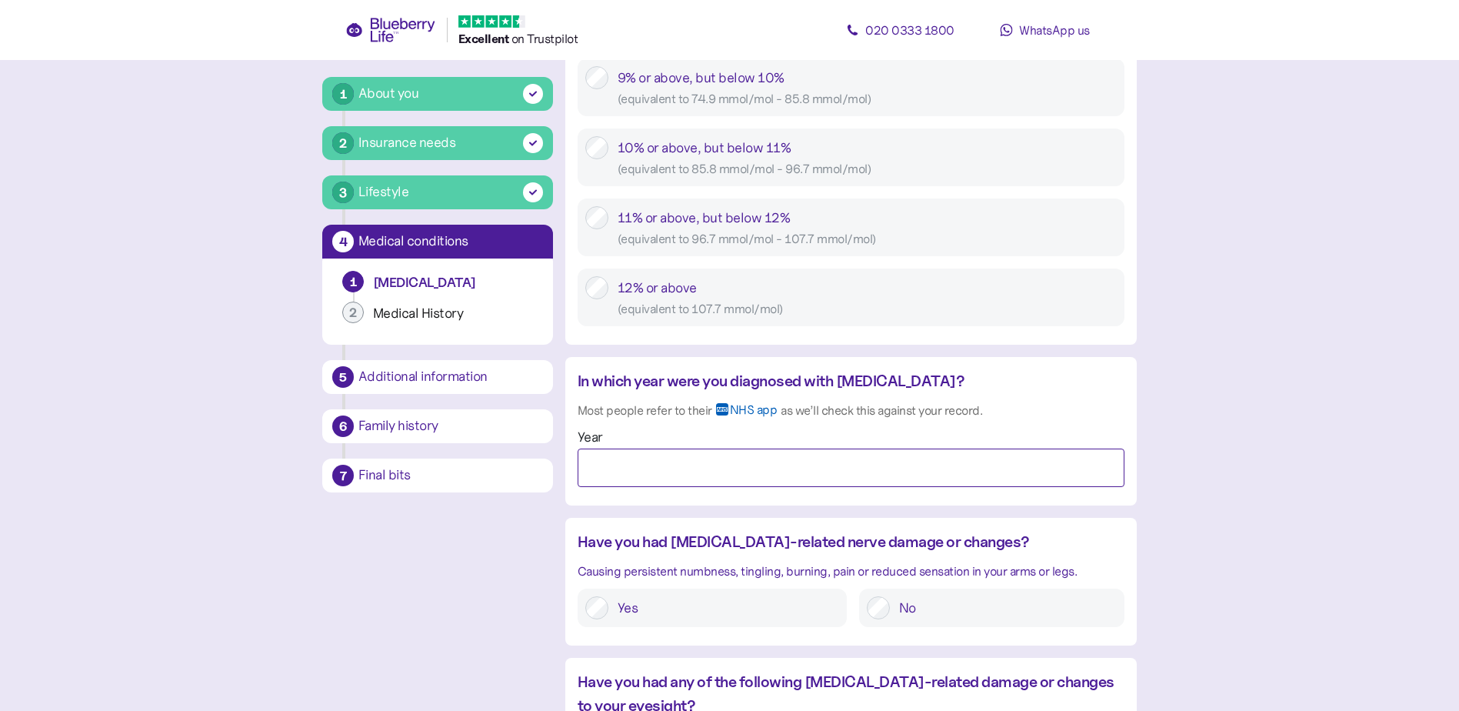
click at [640, 475] on input "Year" at bounding box center [851, 467] width 547 height 38
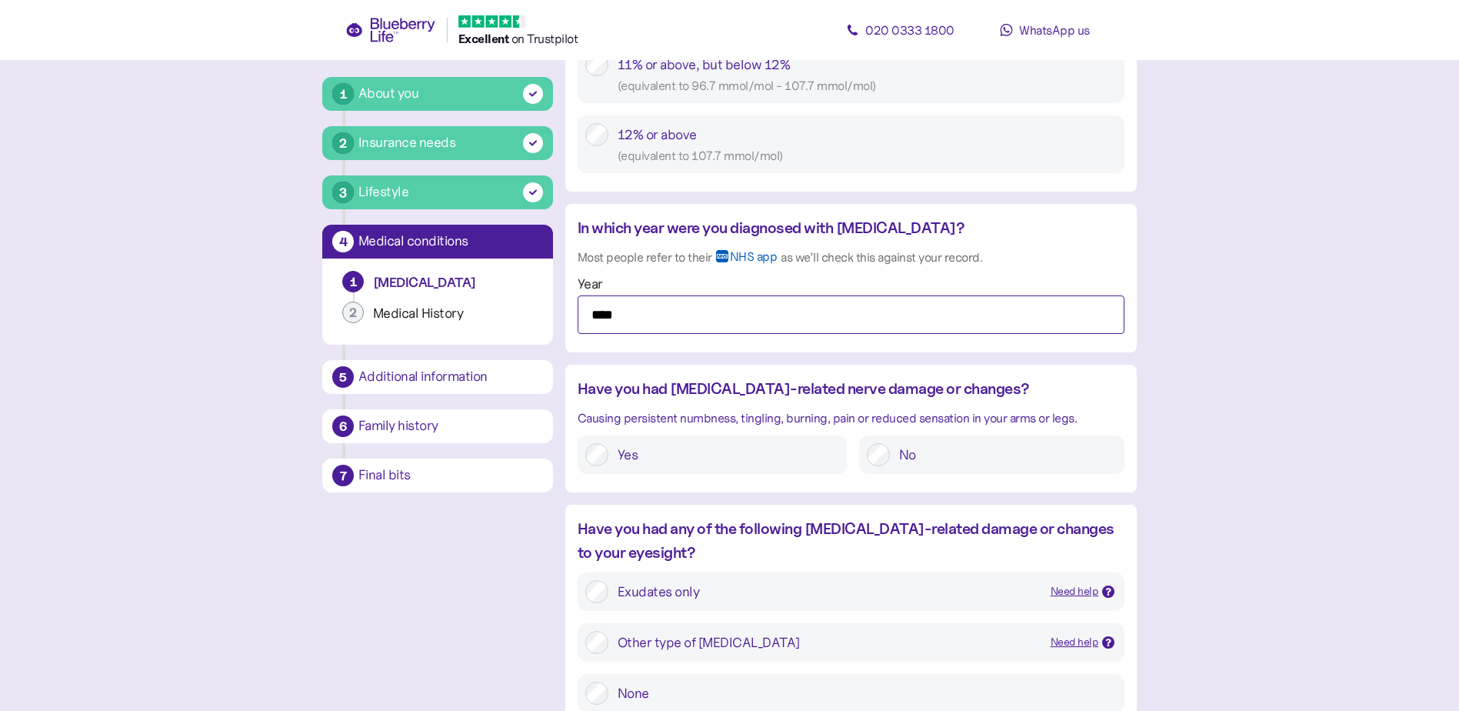
scroll to position [1154, 0]
type input "****"
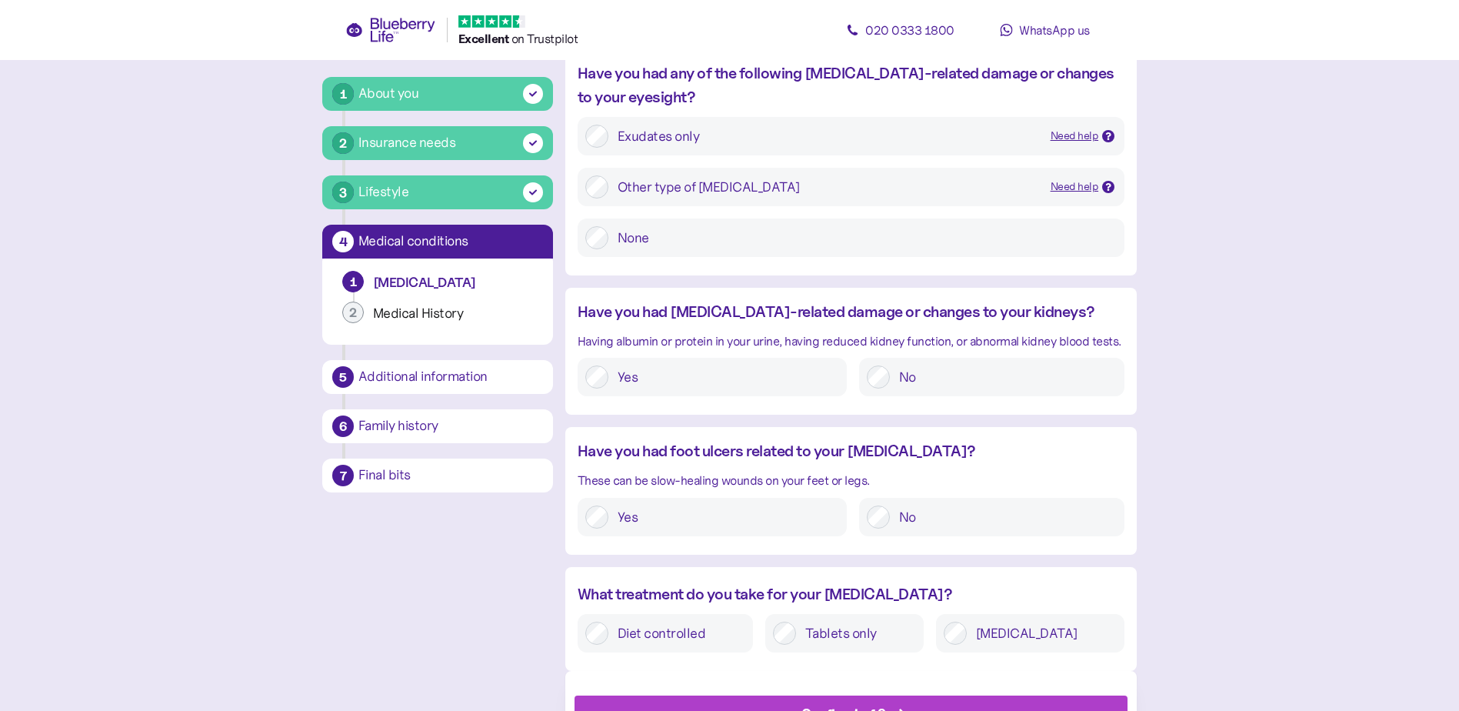
scroll to position [1677, 0]
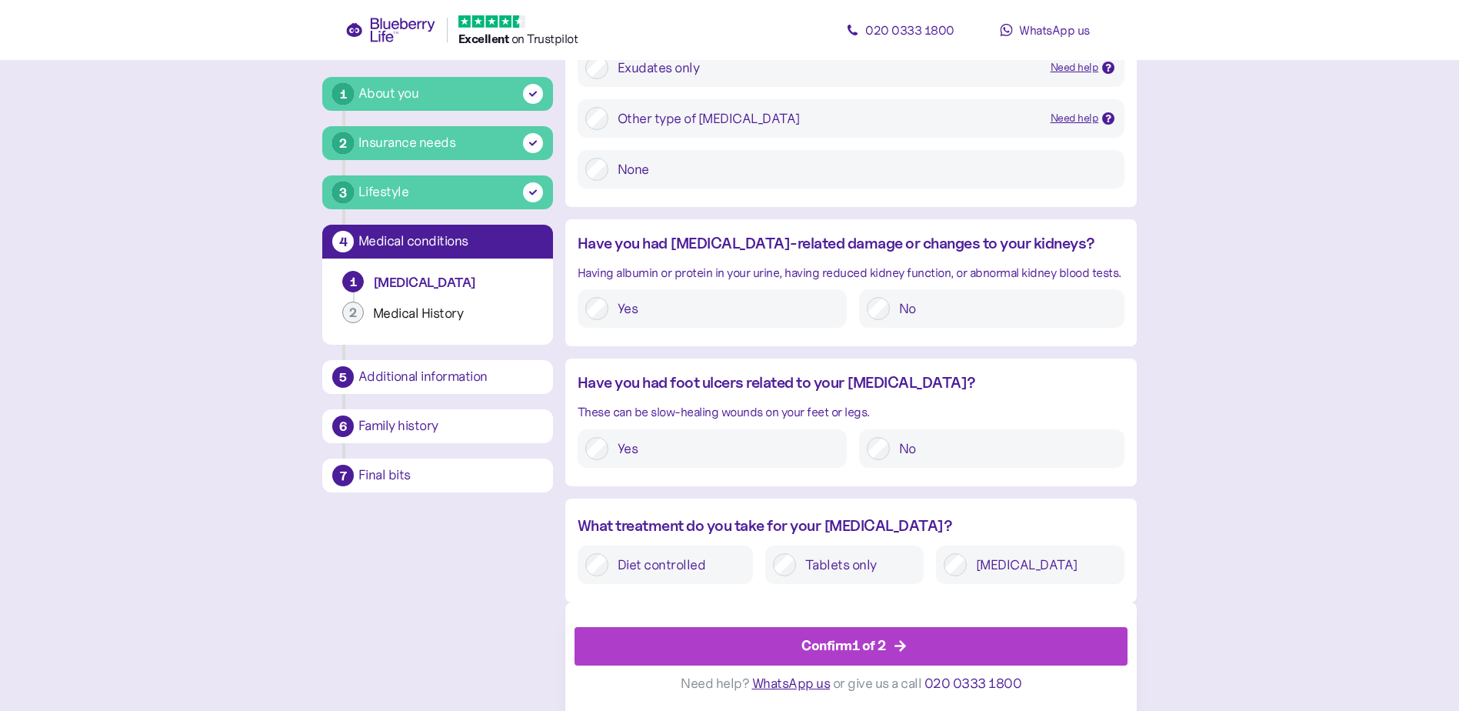
click at [893, 645] on div "Confirm 1 of 2" at bounding box center [854, 646] width 519 height 37
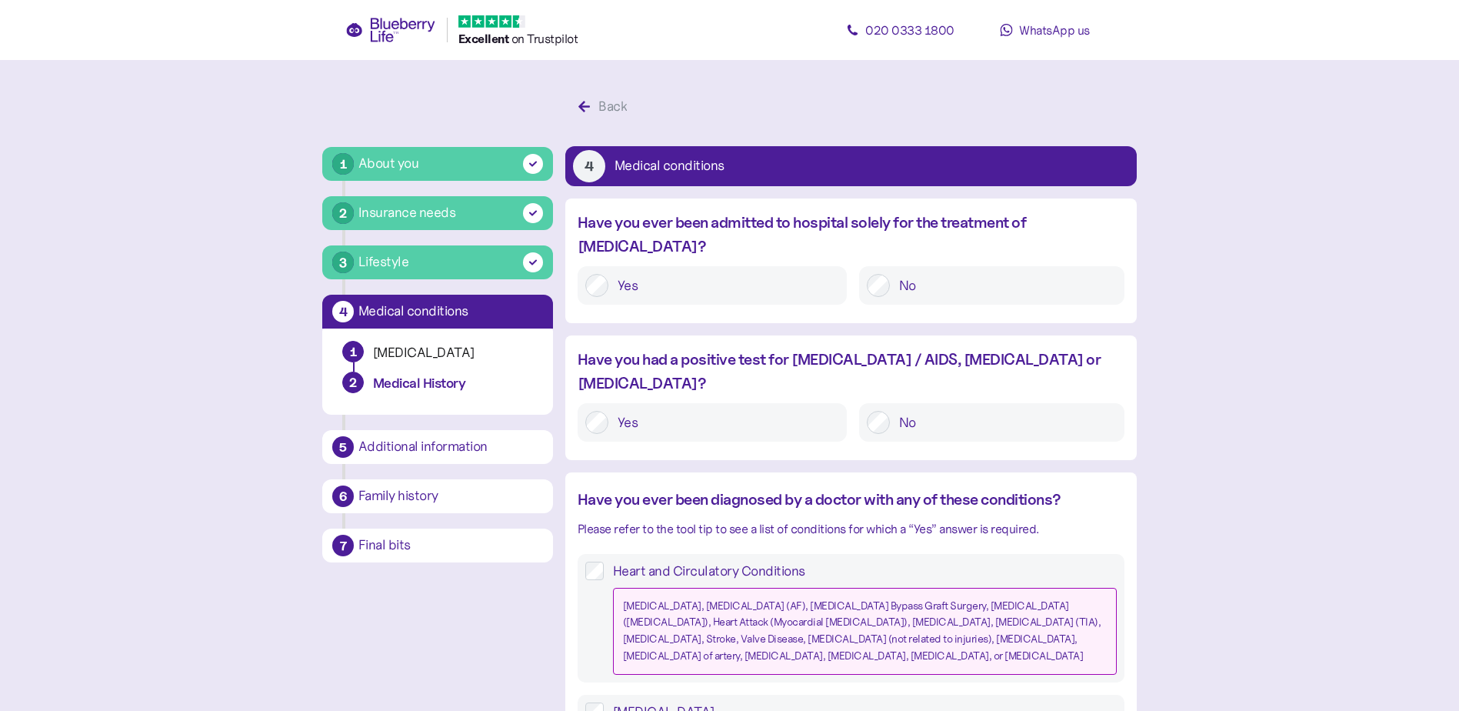
click at [885, 403] on div "No" at bounding box center [991, 422] width 265 height 38
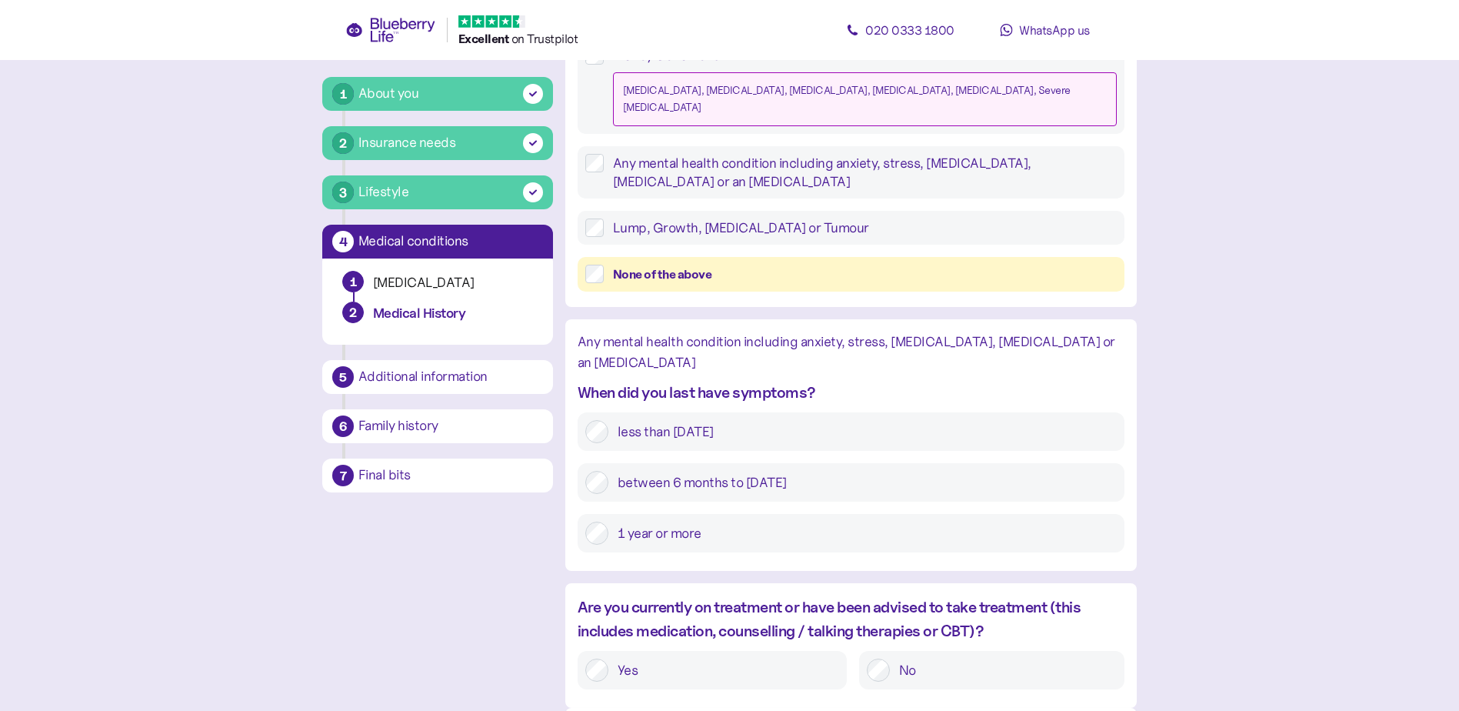
scroll to position [1777, 0]
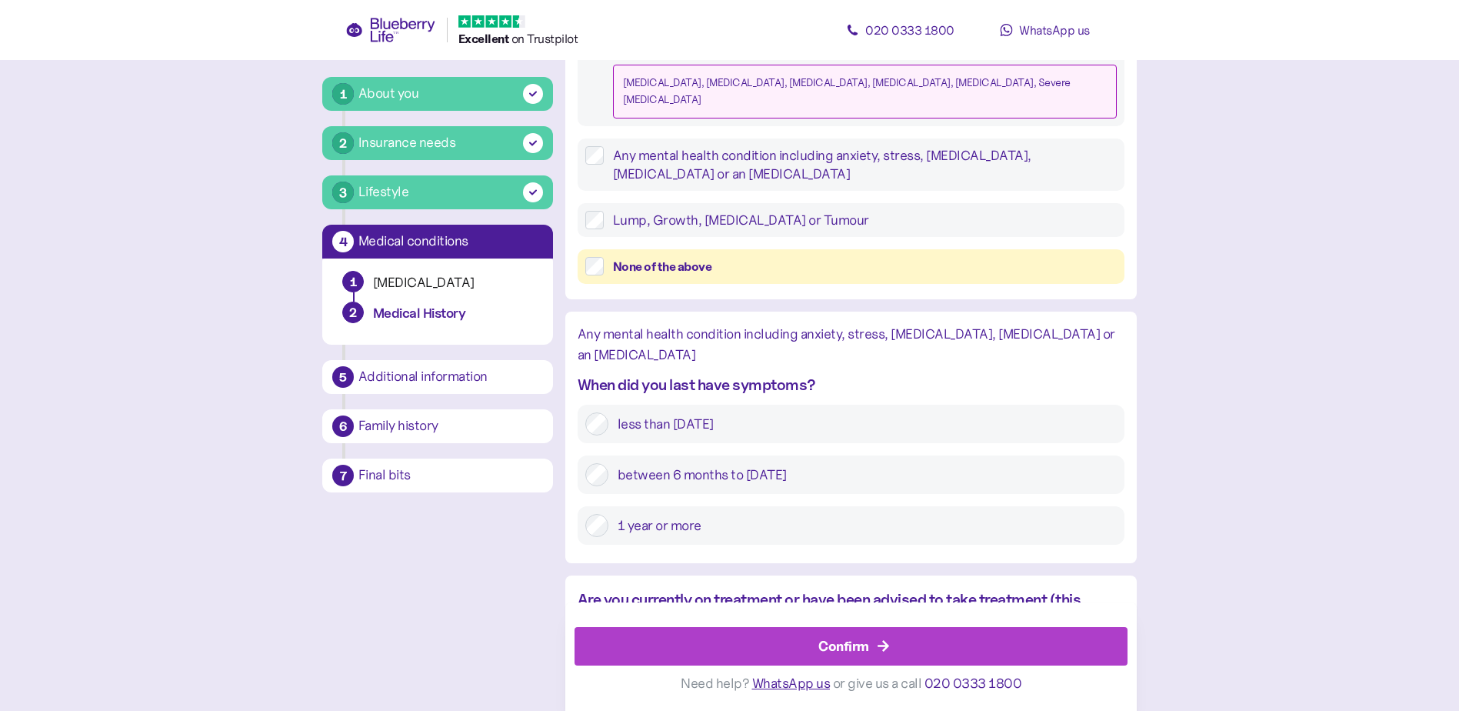
click at [819, 644] on div "Confirm" at bounding box center [844, 645] width 51 height 21
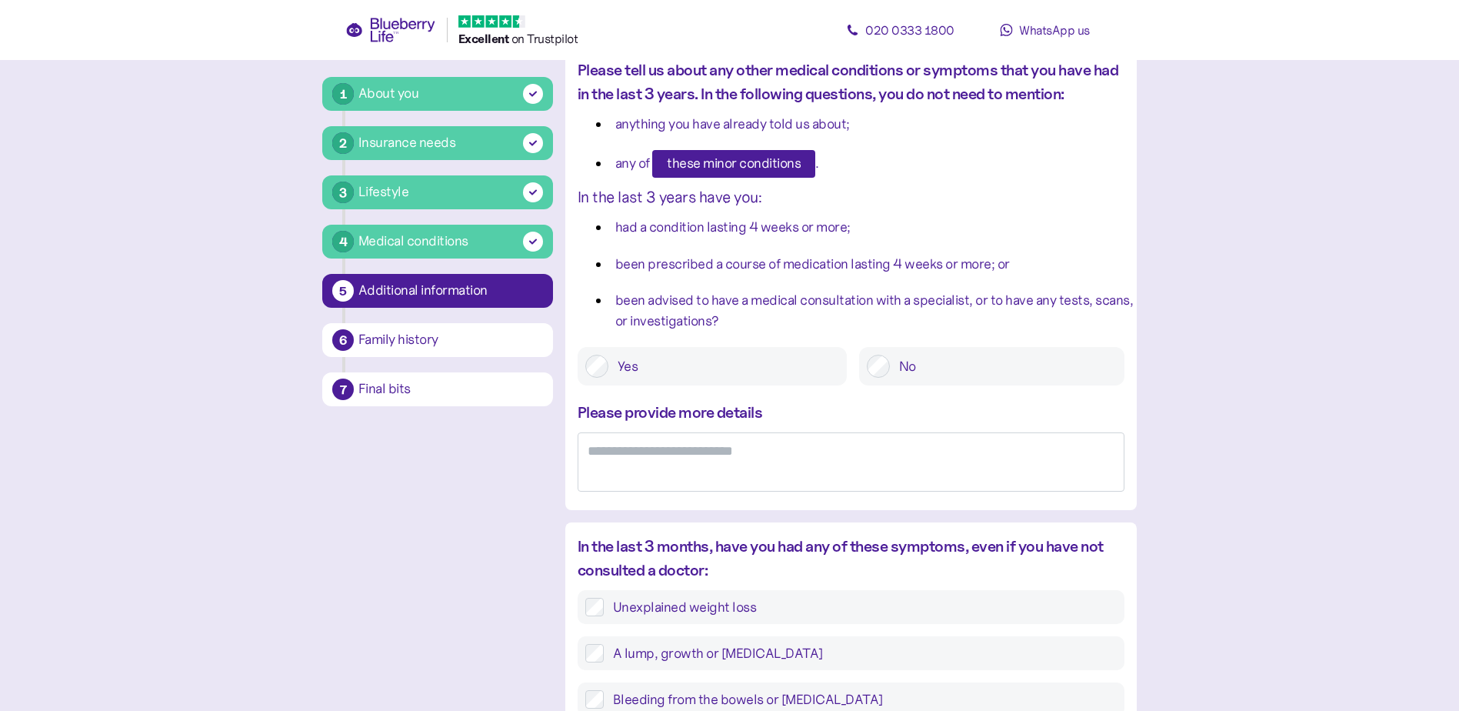
scroll to position [154, 0]
click at [653, 471] on textarea at bounding box center [851, 460] width 547 height 59
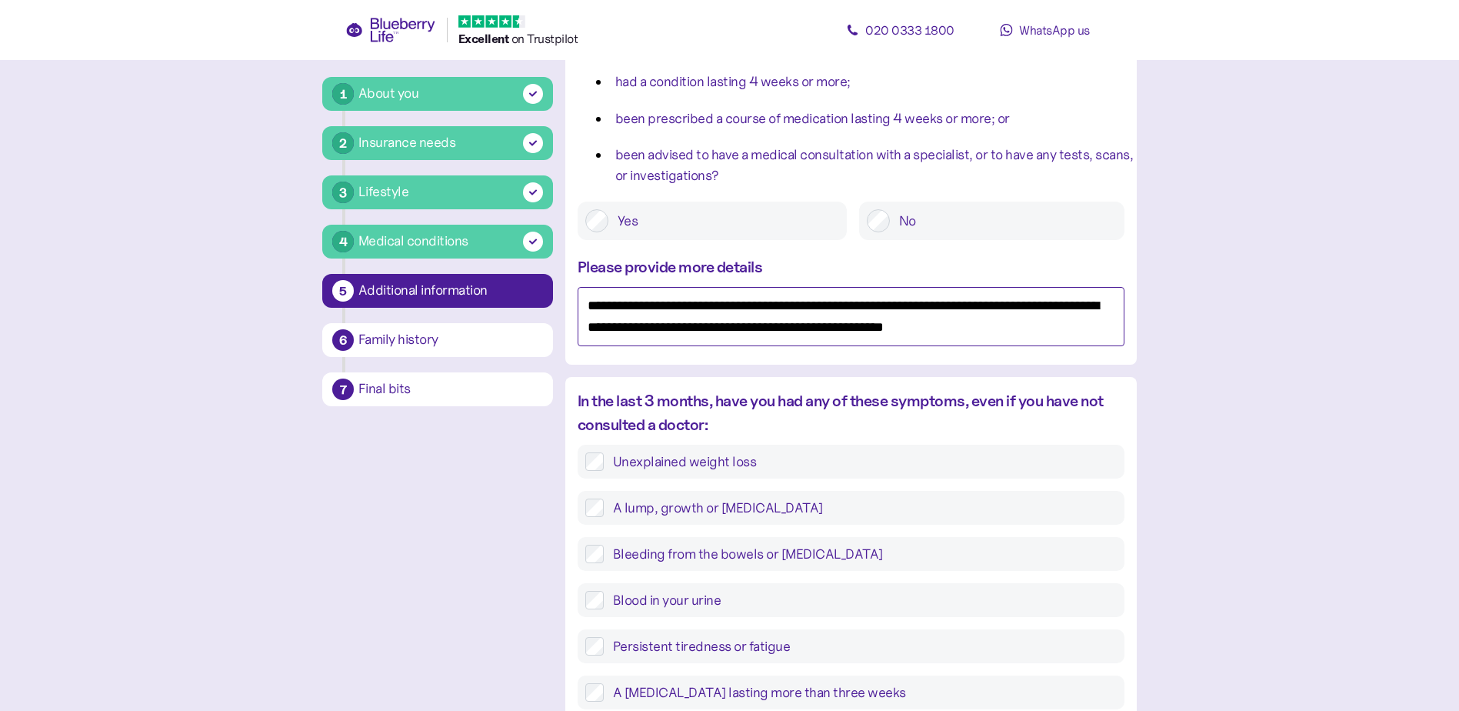
scroll to position [308, 0]
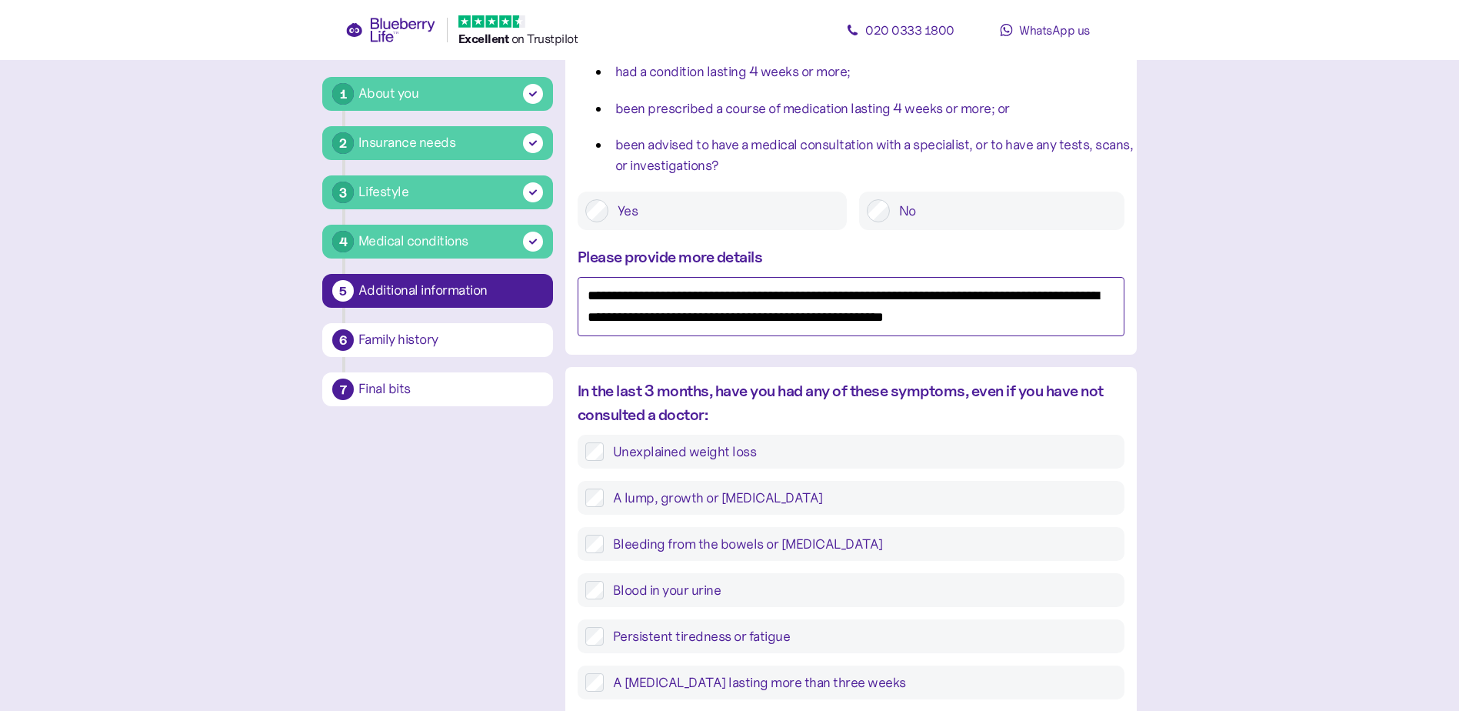
click at [886, 318] on textarea "**********" at bounding box center [851, 306] width 547 height 59
click at [879, 318] on textarea "**********" at bounding box center [851, 306] width 547 height 59
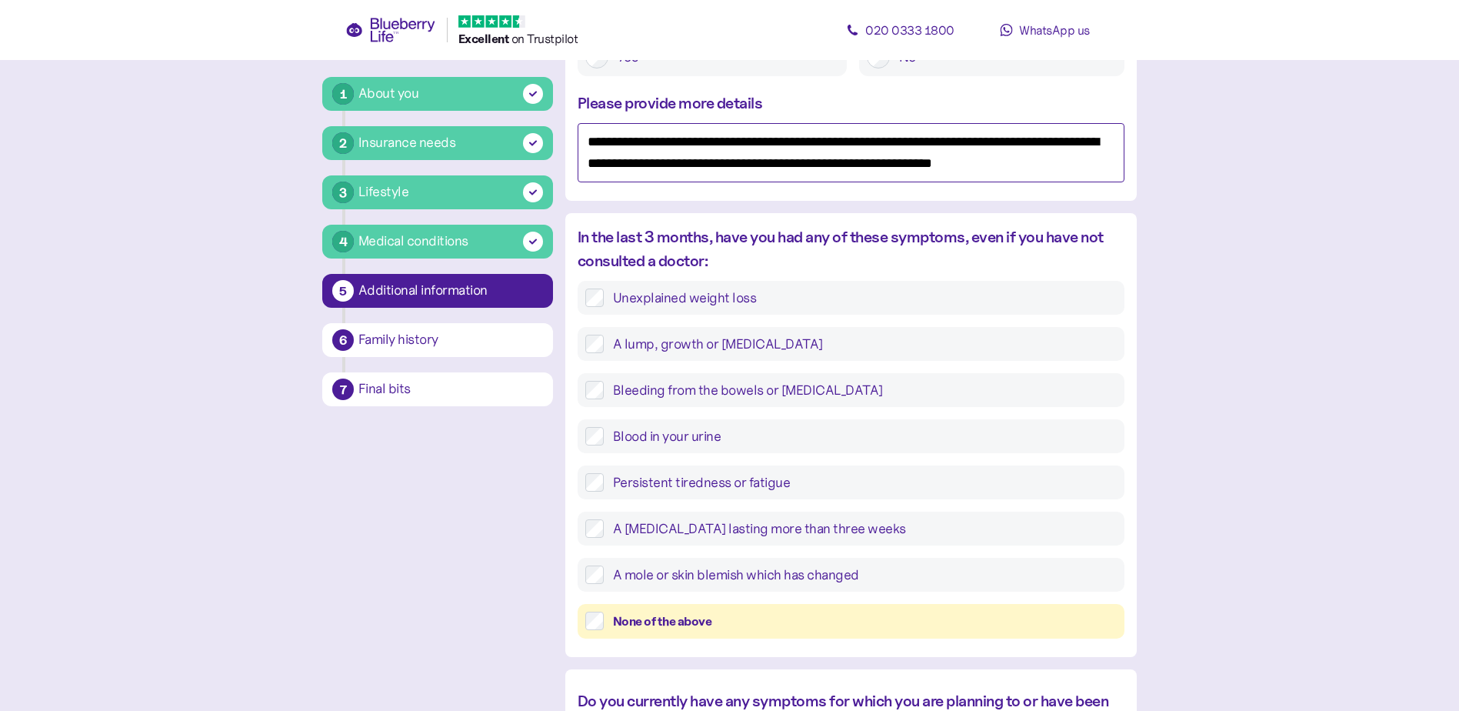
scroll to position [661, 0]
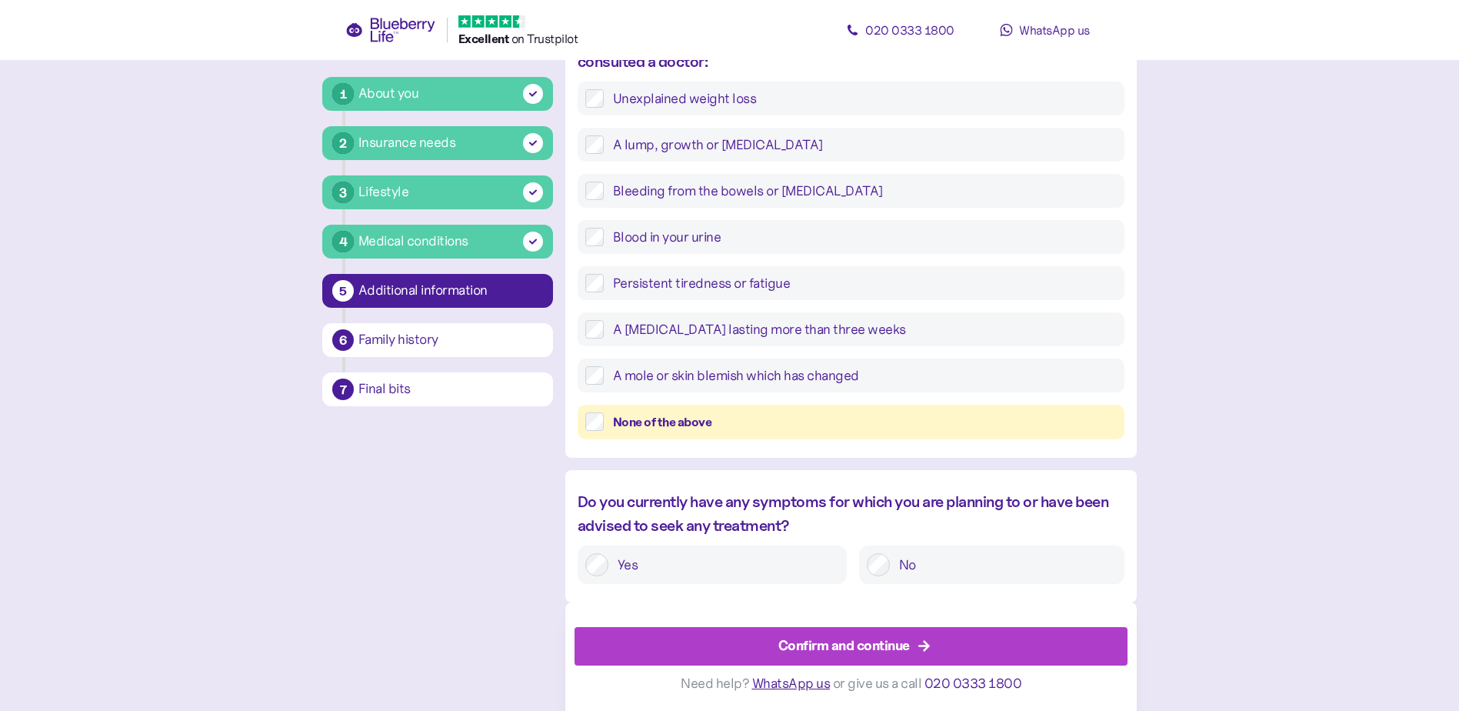
type textarea "**********"
click at [890, 565] on label "No" at bounding box center [1003, 564] width 227 height 23
click at [886, 640] on div "Confirm and continue" at bounding box center [845, 645] width 132 height 21
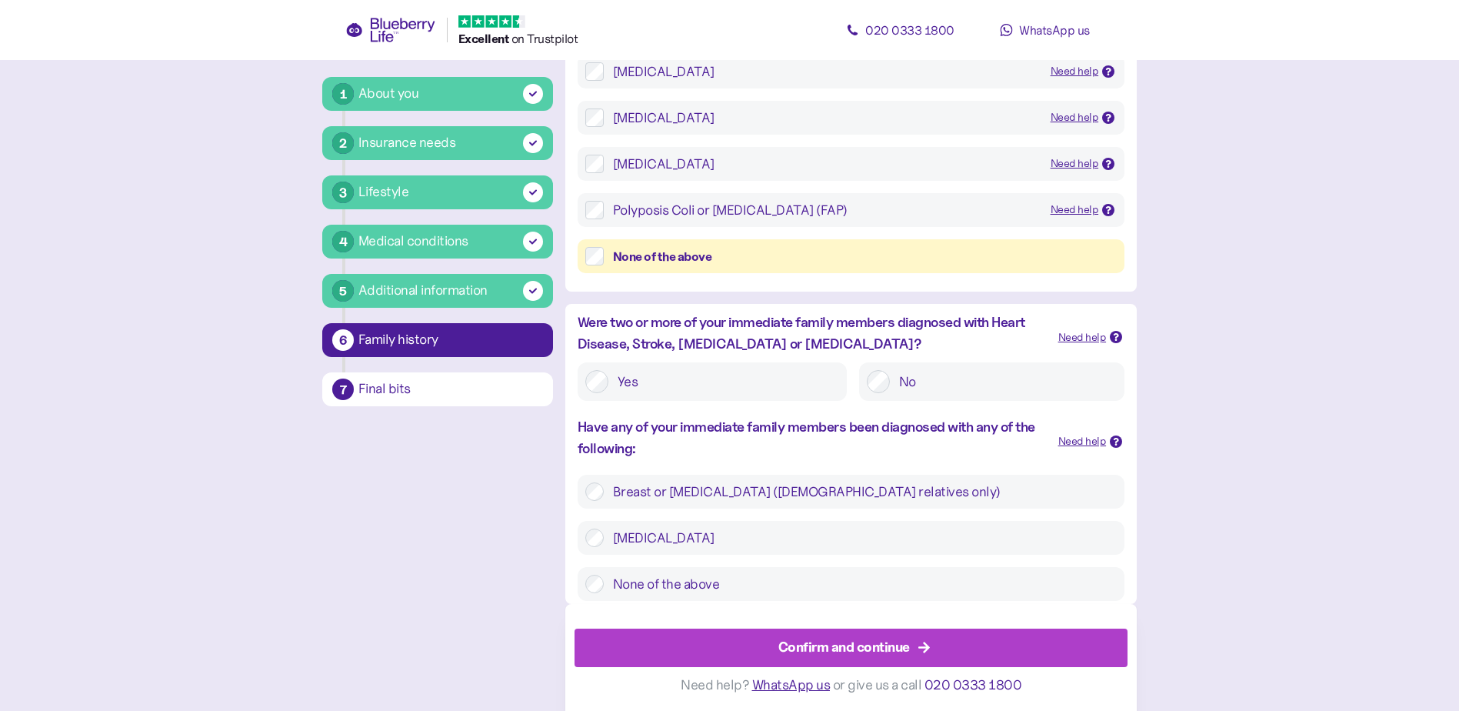
scroll to position [348, 0]
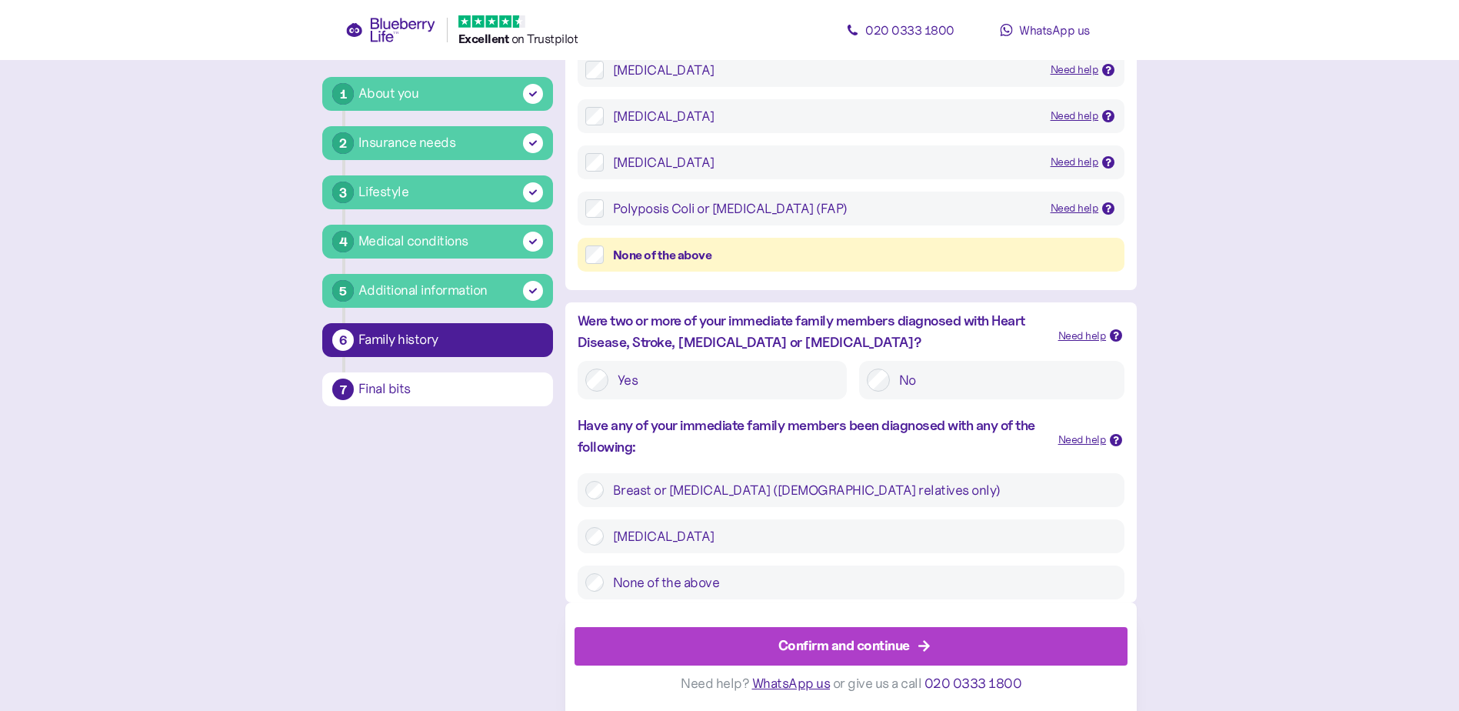
click at [869, 641] on div "Confirm and continue" at bounding box center [845, 645] width 132 height 21
click at [813, 649] on div "Confirm and continue" at bounding box center [845, 645] width 132 height 21
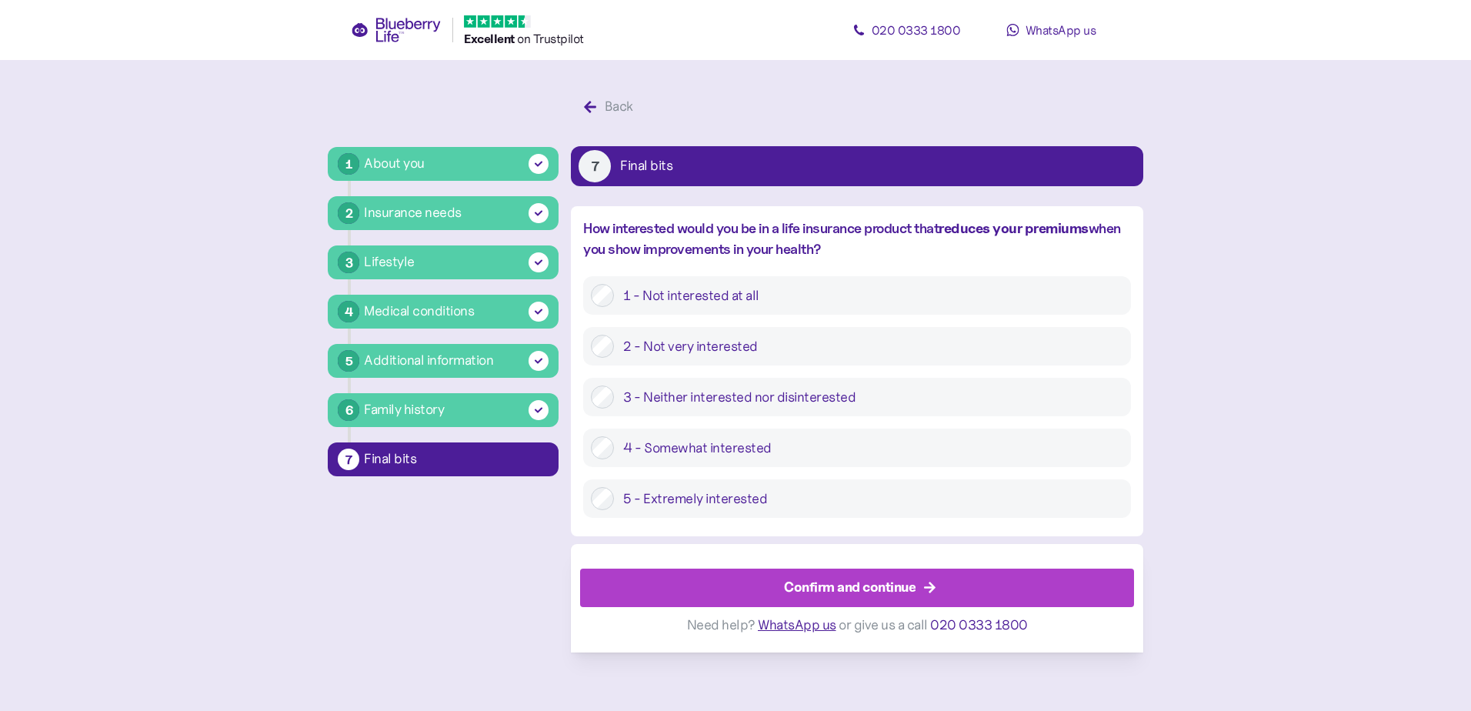
click at [591, 389] on div at bounding box center [602, 396] width 23 height 23
click at [857, 587] on div "Confirm and continue" at bounding box center [850, 587] width 132 height 21
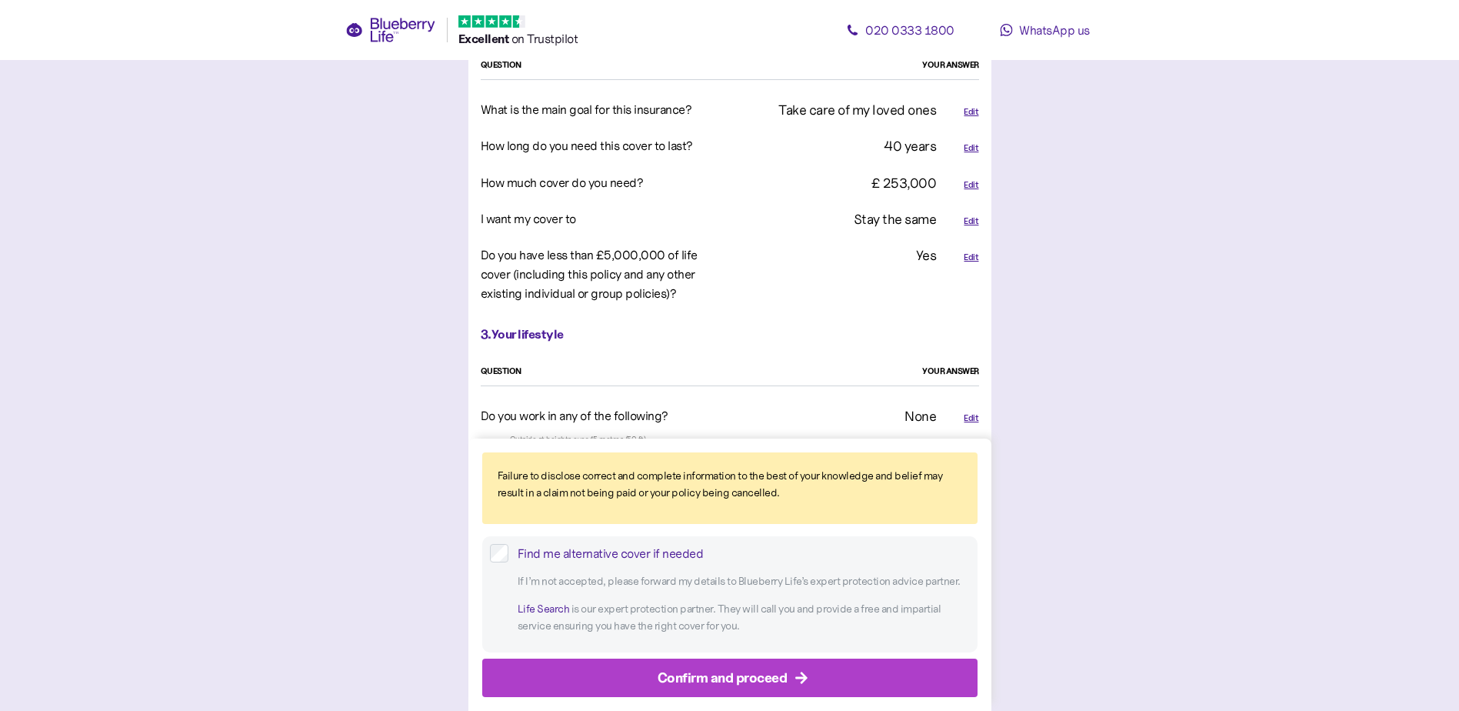
scroll to position [1154, 0]
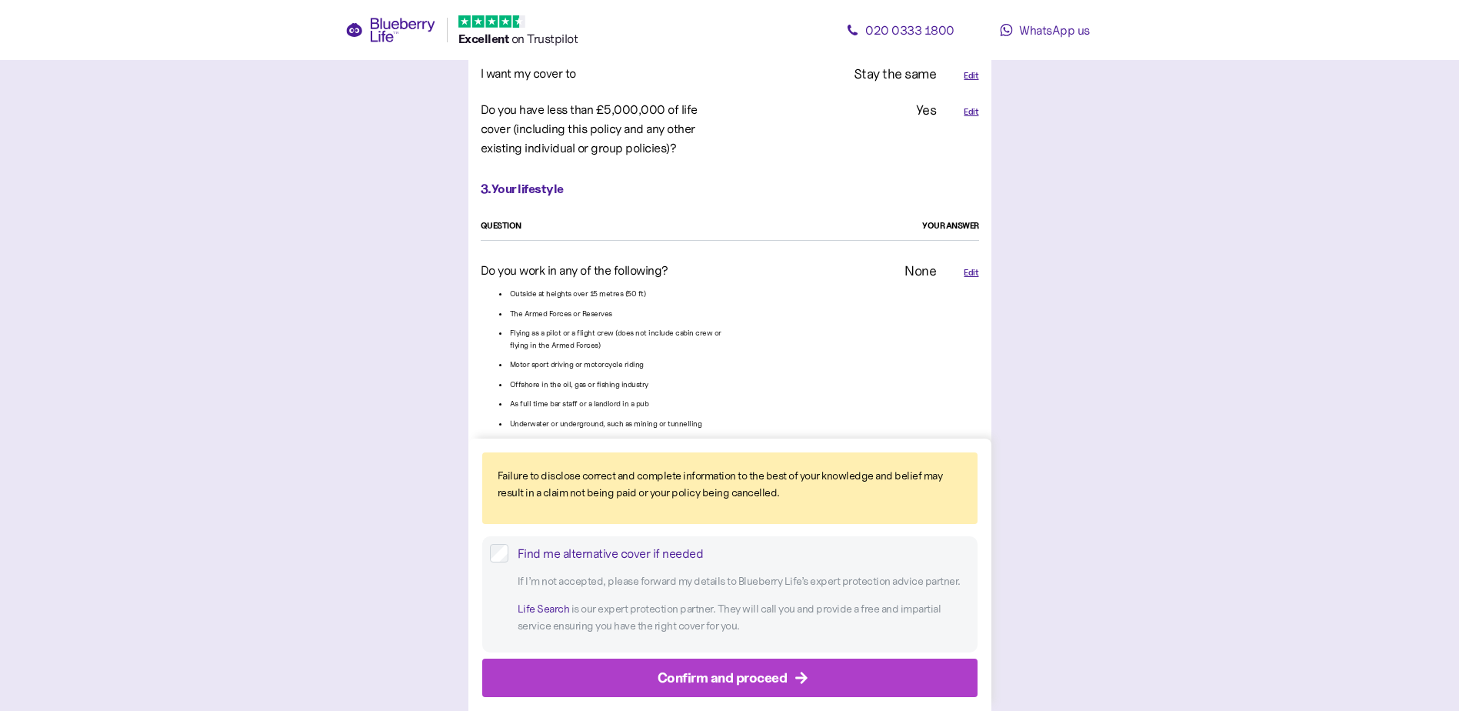
click at [699, 669] on div "Confirm and proceed" at bounding box center [723, 677] width 130 height 21
